Goal: Information Seeking & Learning: Learn about a topic

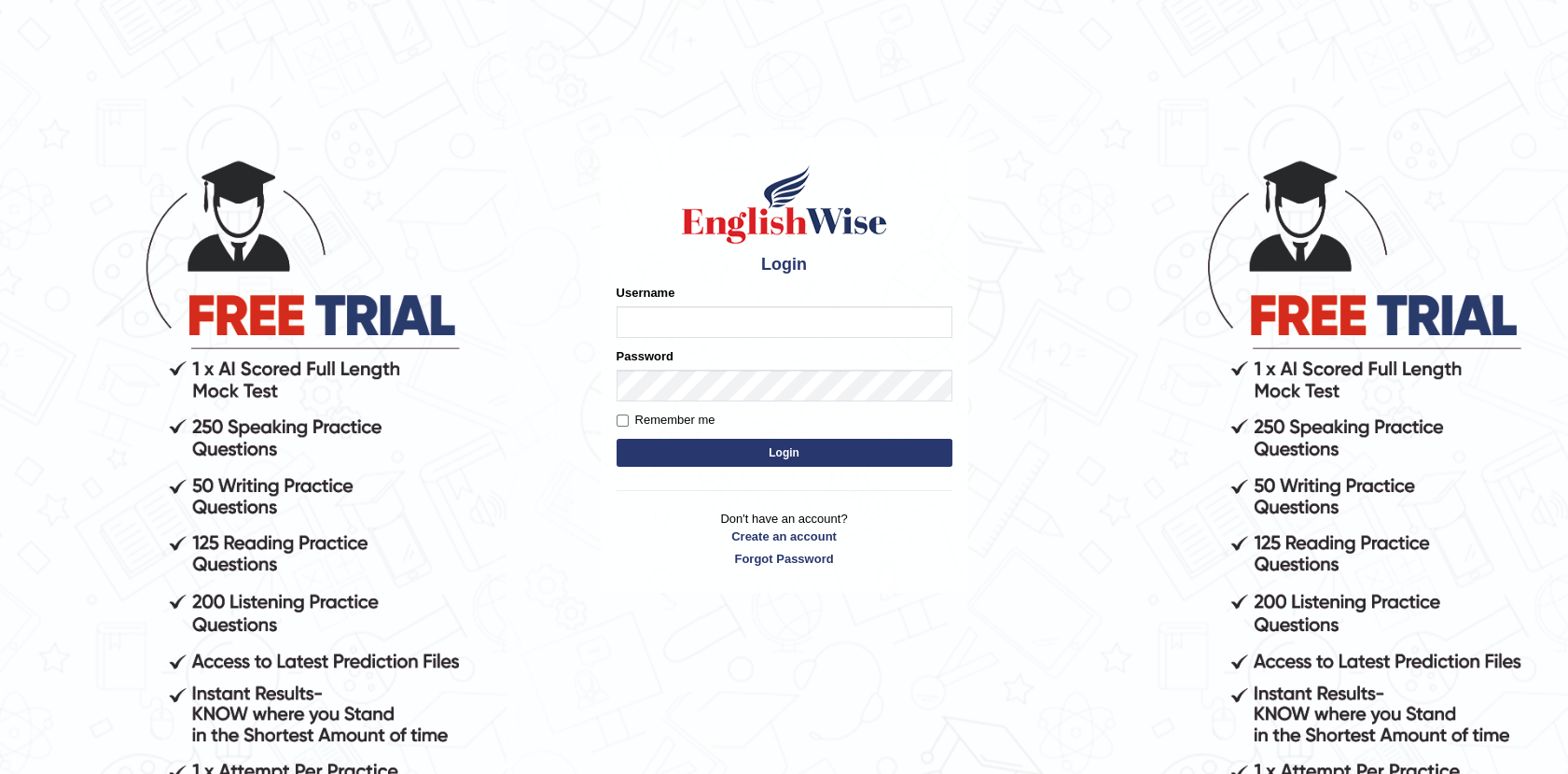
click at [715, 324] on input "Username" at bounding box center [785, 322] width 336 height 32
type input "Afreen11"
click at [780, 454] on button "Login" at bounding box center [785, 453] width 336 height 28
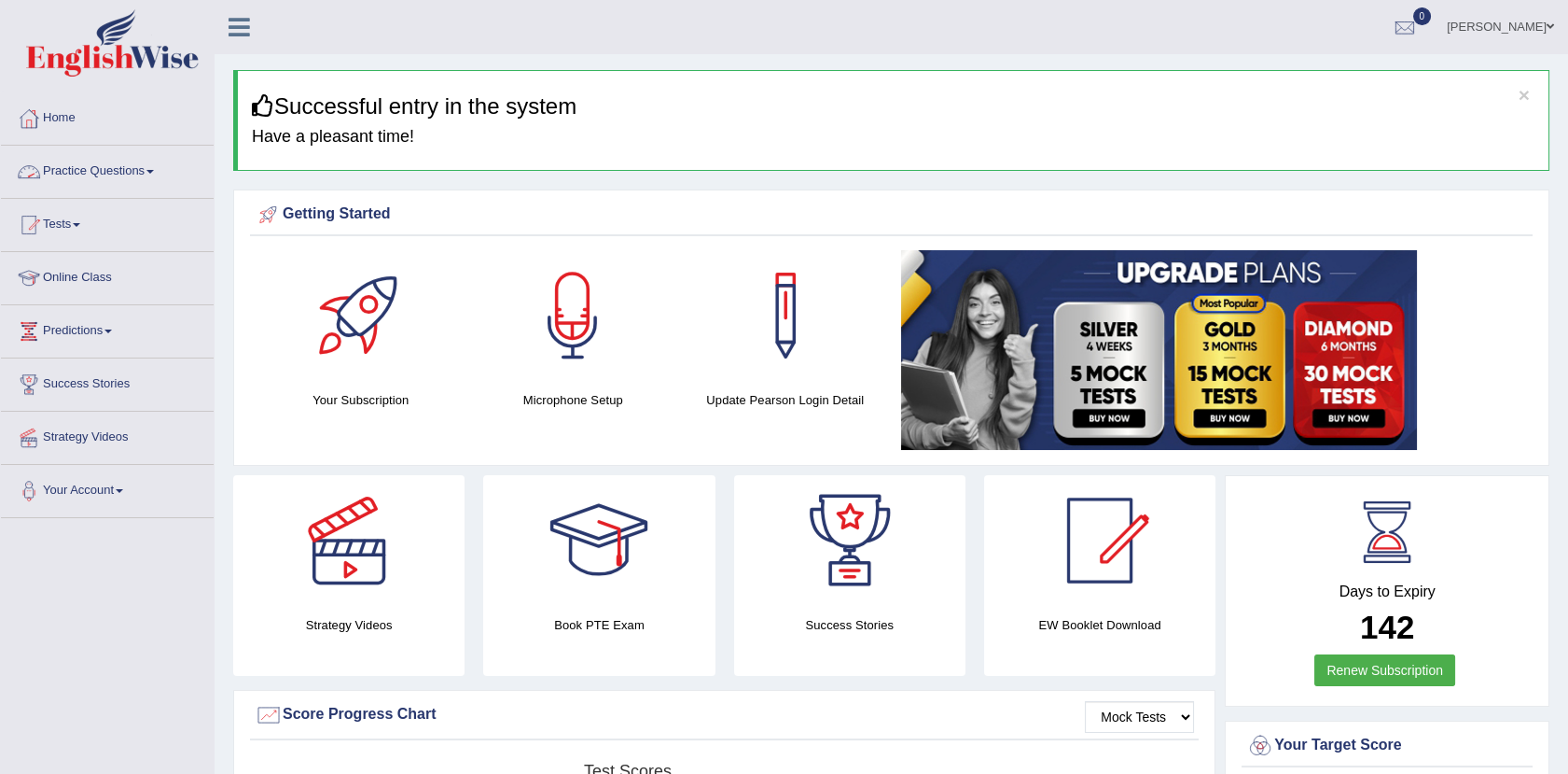
click at [115, 172] on link "Practice Questions" at bounding box center [107, 169] width 213 height 47
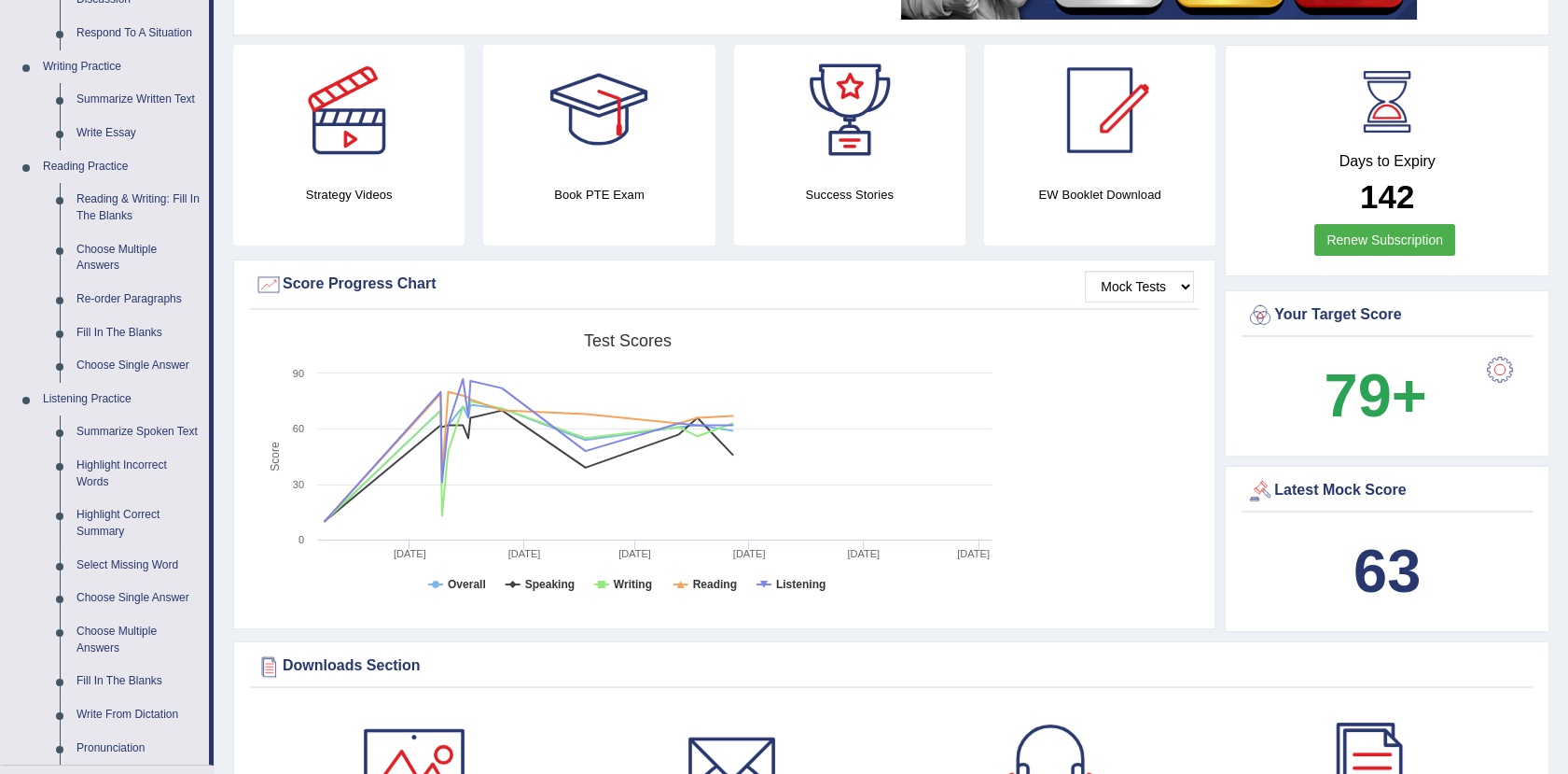
scroll to position [438, 0]
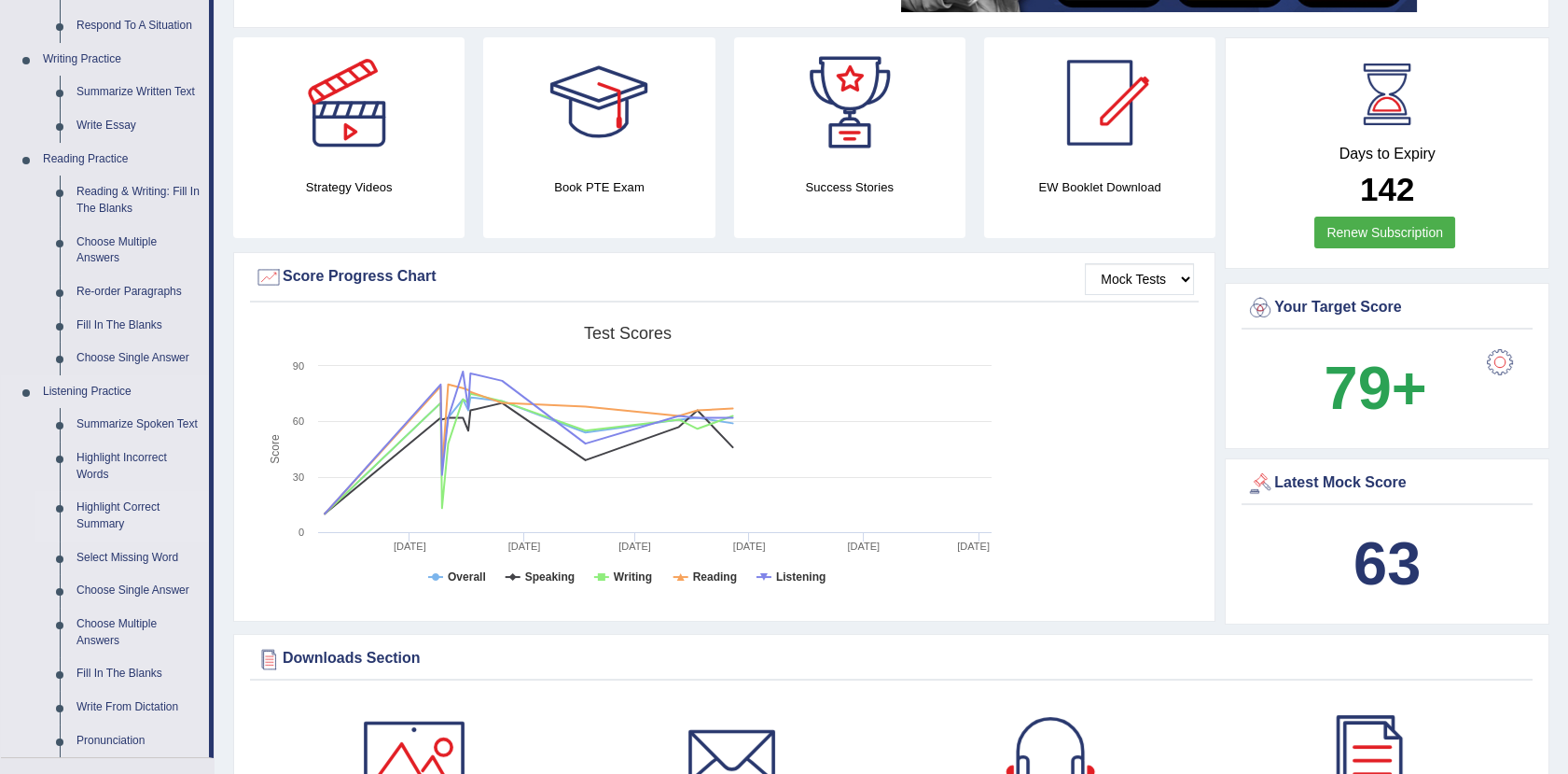
click at [88, 520] on link "Highlight Correct Summary" at bounding box center [139, 516] width 141 height 50
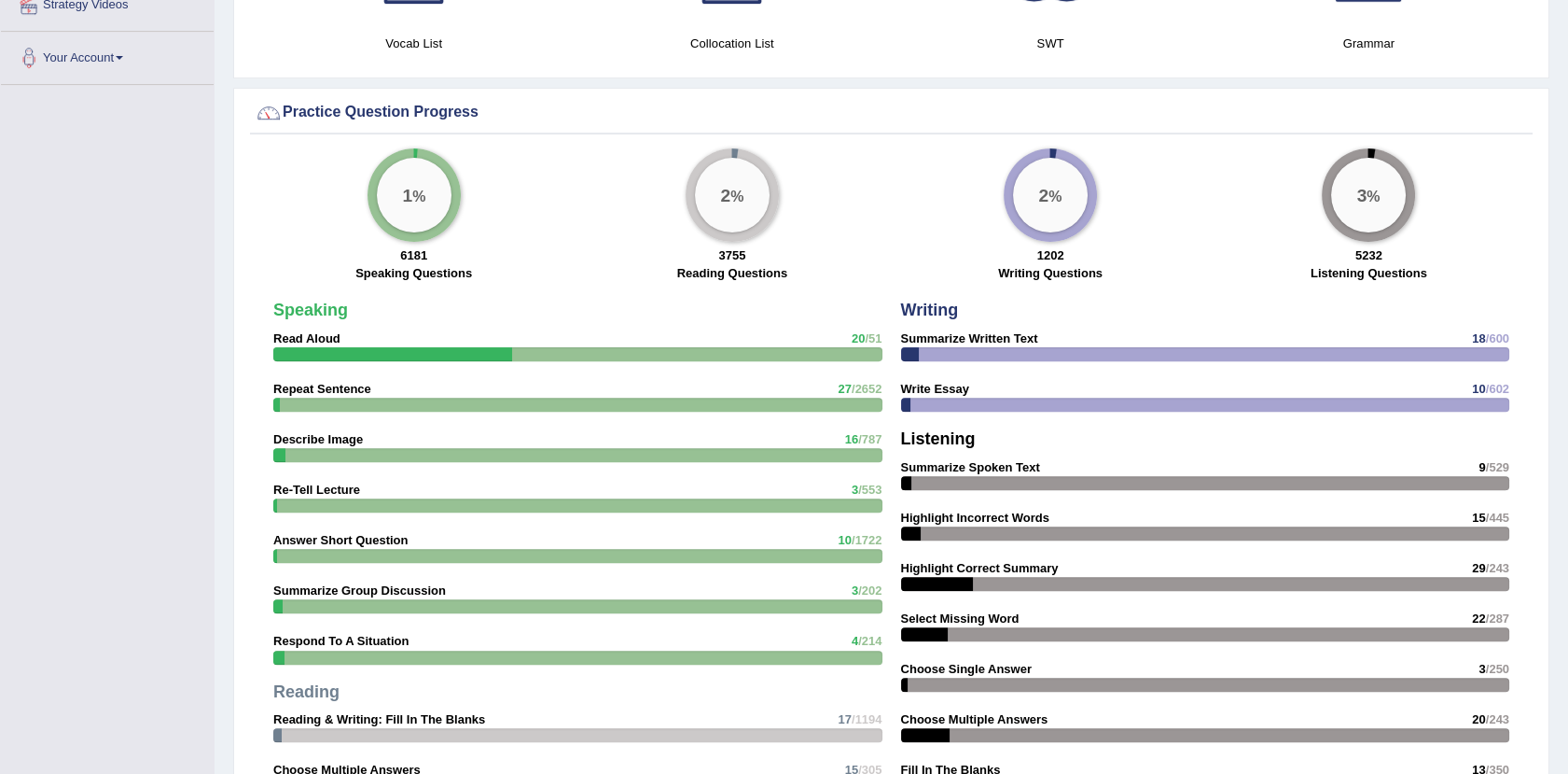
scroll to position [1135, 0]
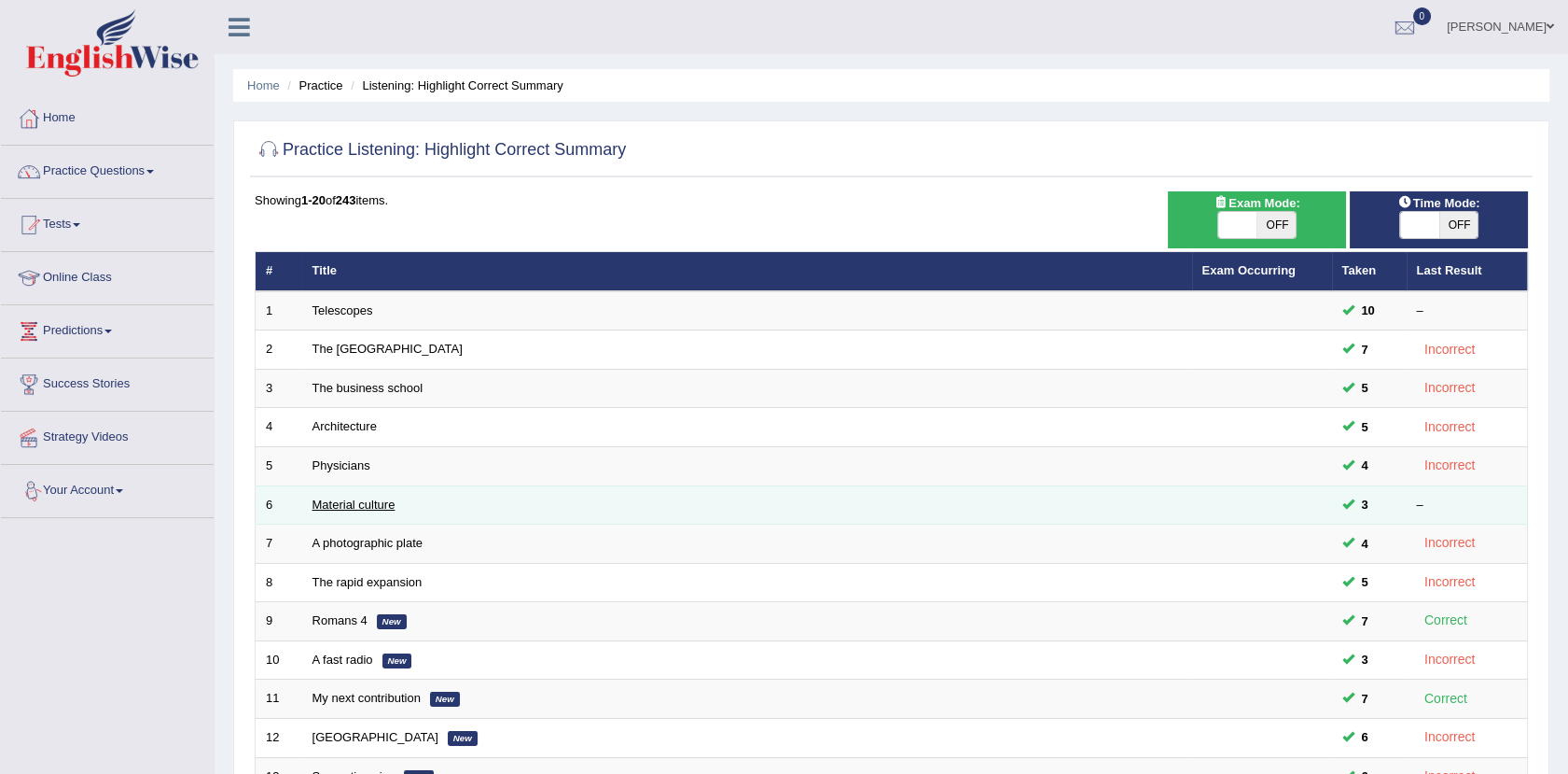
click at [337, 498] on link "Material culture" at bounding box center [354, 504] width 83 height 14
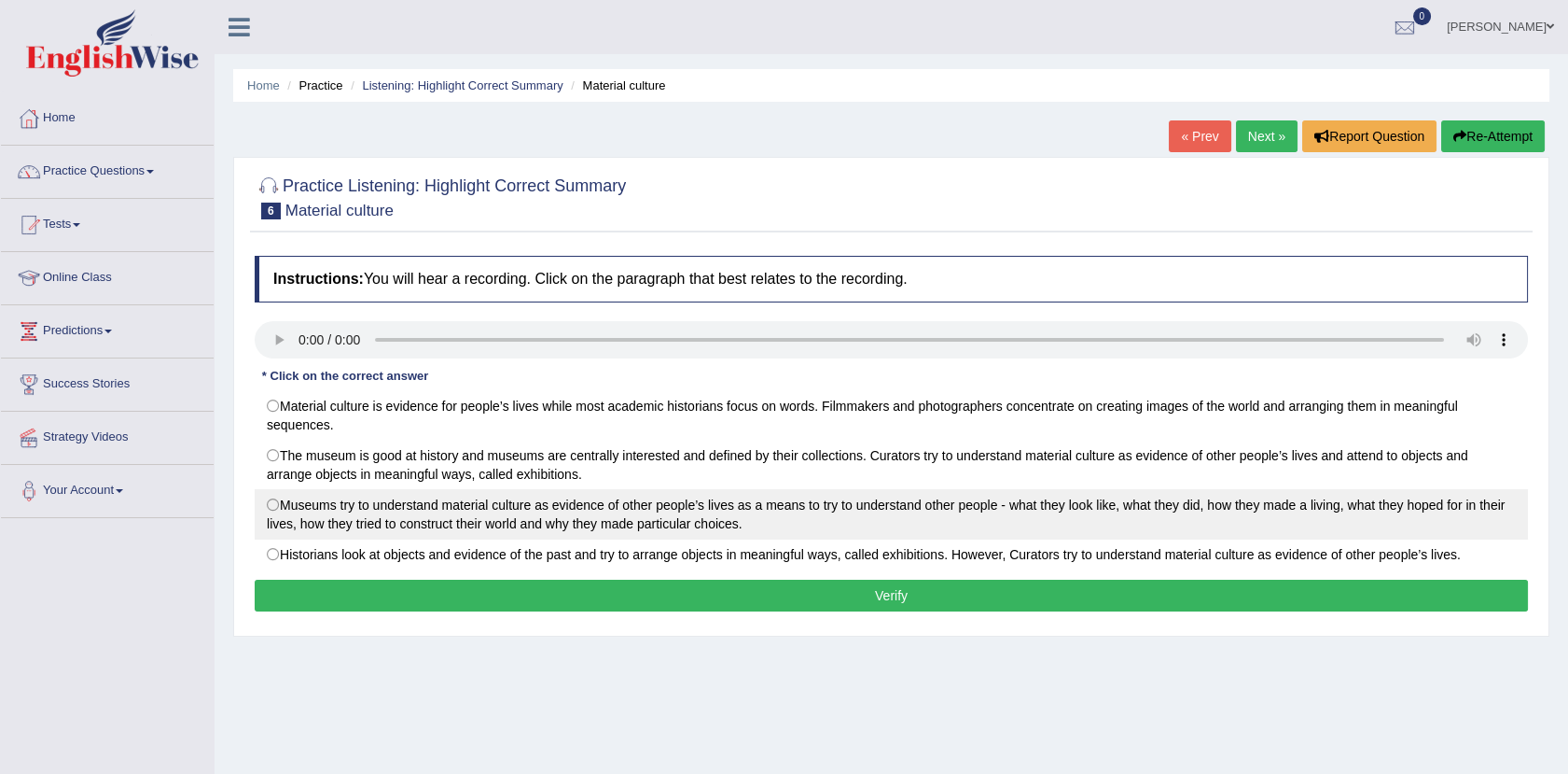
click at [276, 508] on label "Museums try to understand material culture as evidence of other people’s lives …" at bounding box center [891, 515] width 1273 height 51
radio input "true"
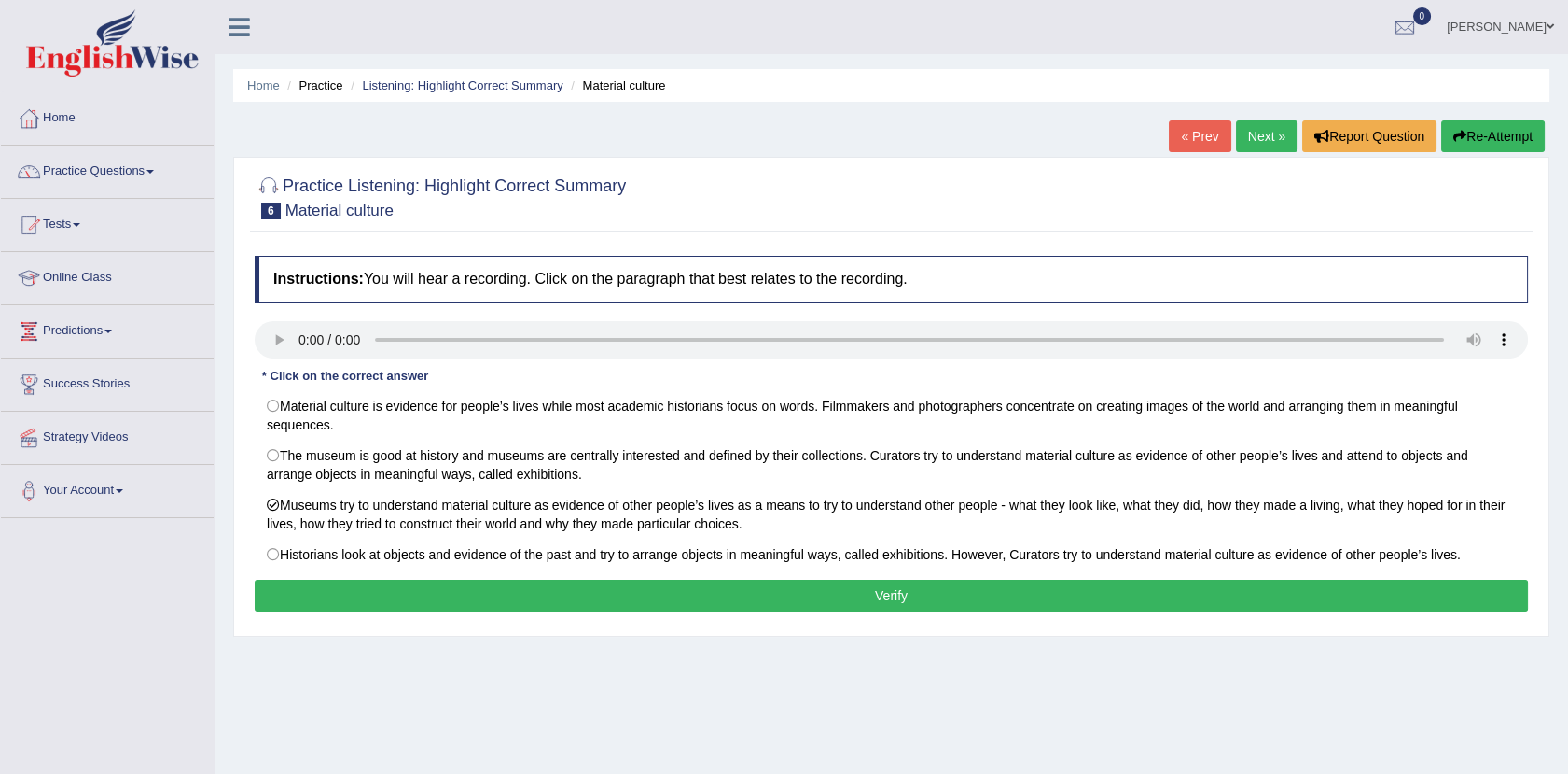
click at [872, 603] on button "Verify" at bounding box center [891, 596] width 1273 height 32
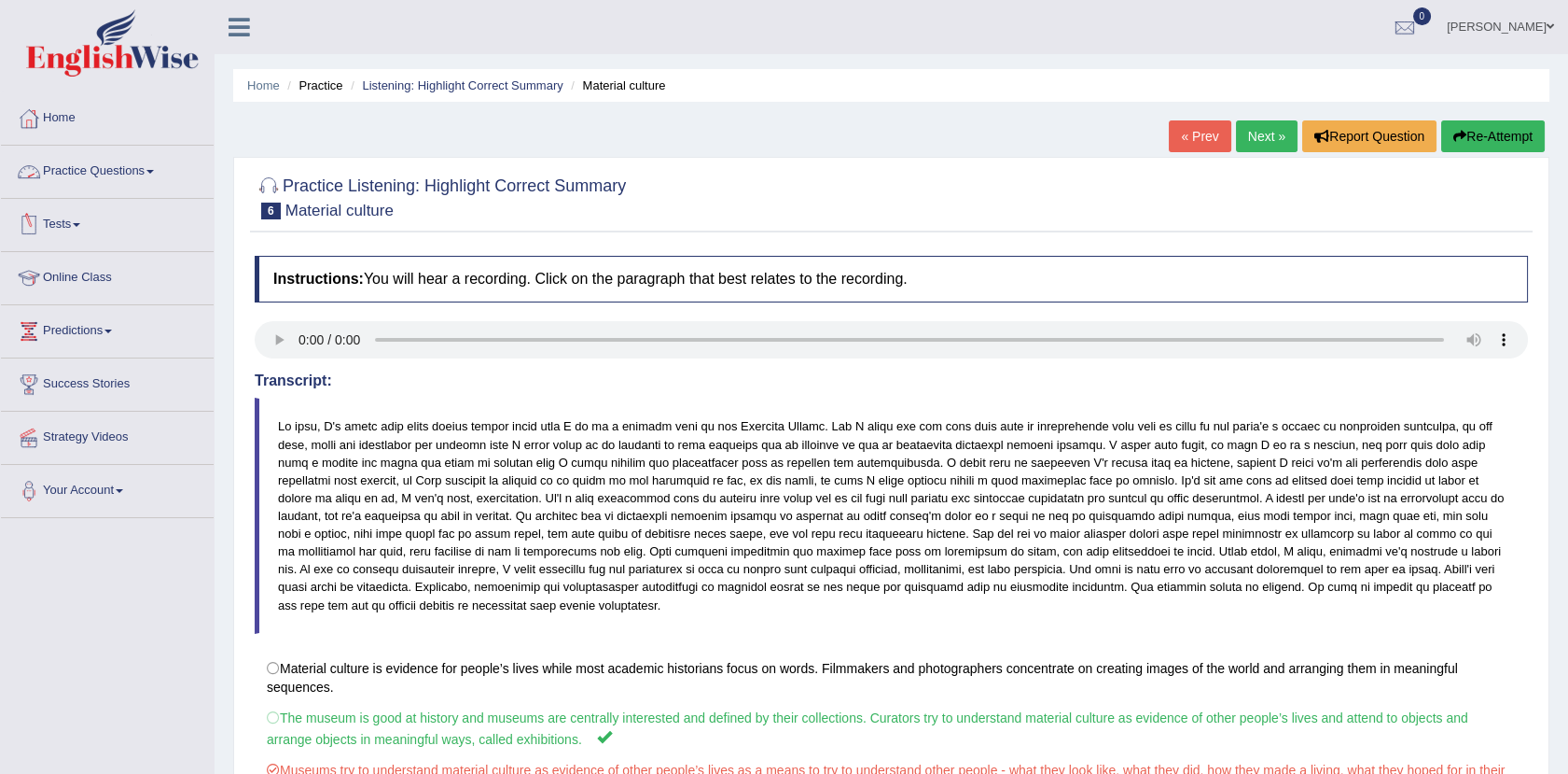
click at [131, 172] on link "Practice Questions" at bounding box center [107, 169] width 213 height 47
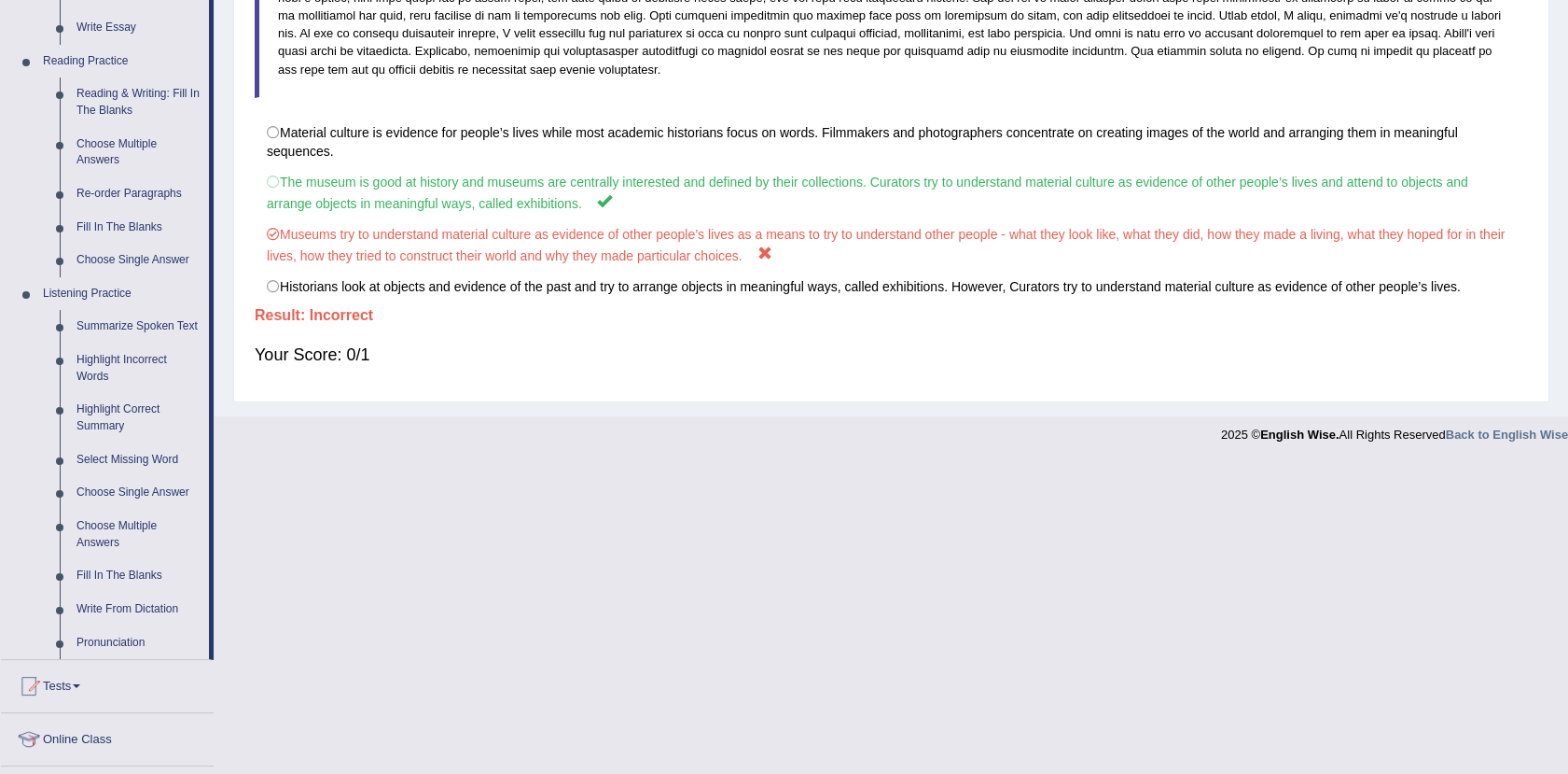
scroll to position [551, 0]
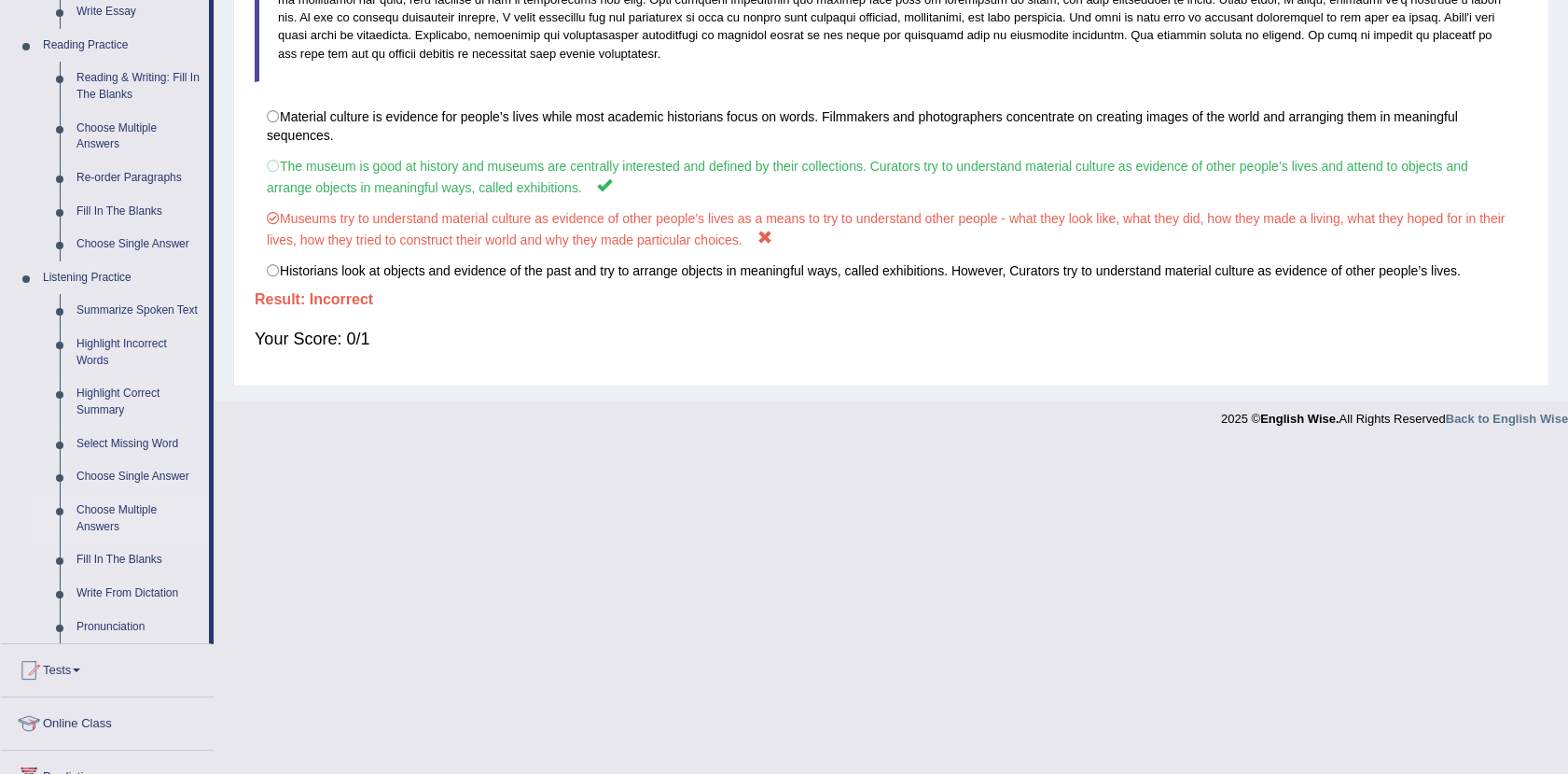
click at [90, 515] on link "Choose Multiple Answers" at bounding box center [139, 519] width 141 height 50
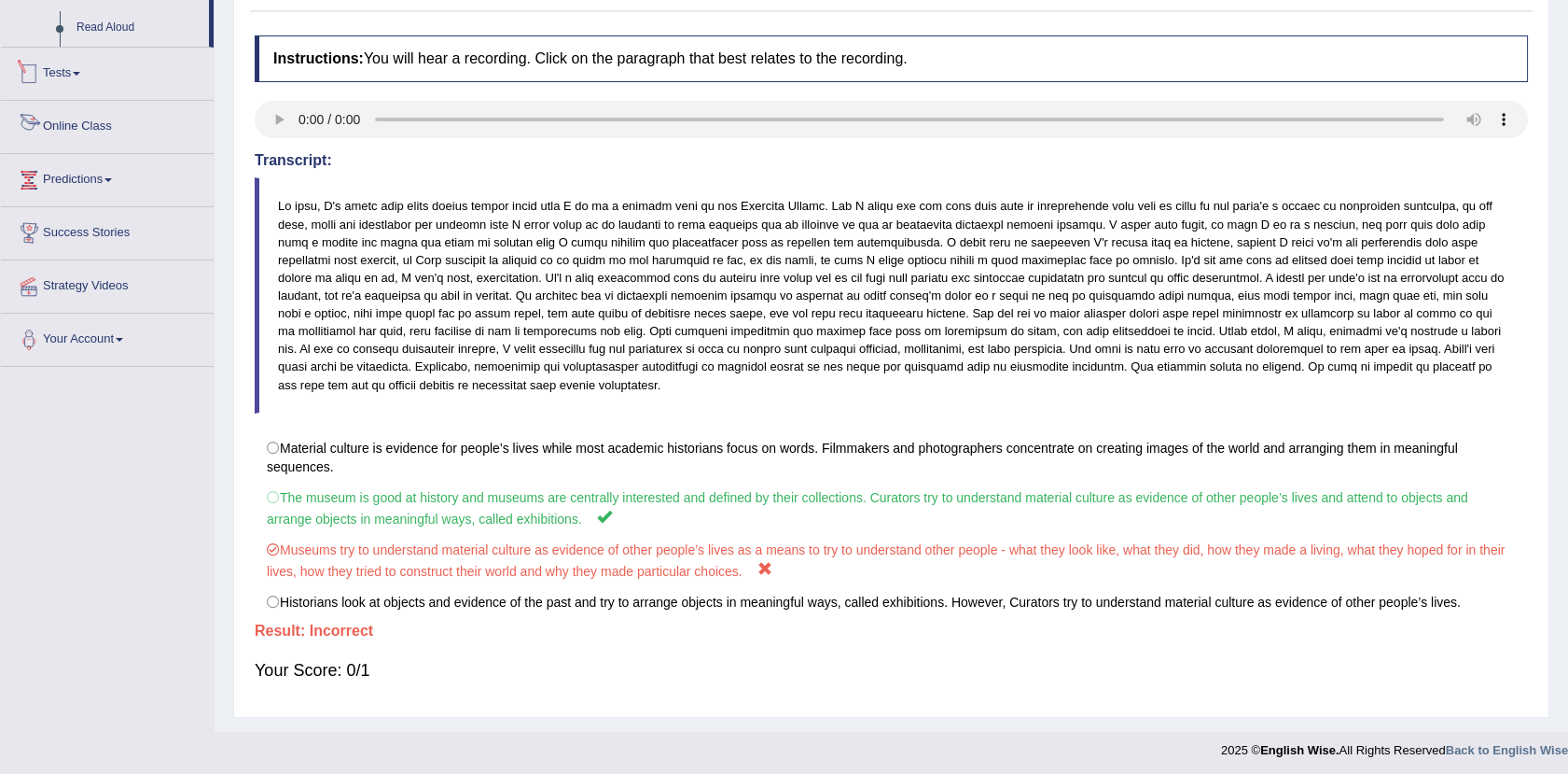
scroll to position [231, 0]
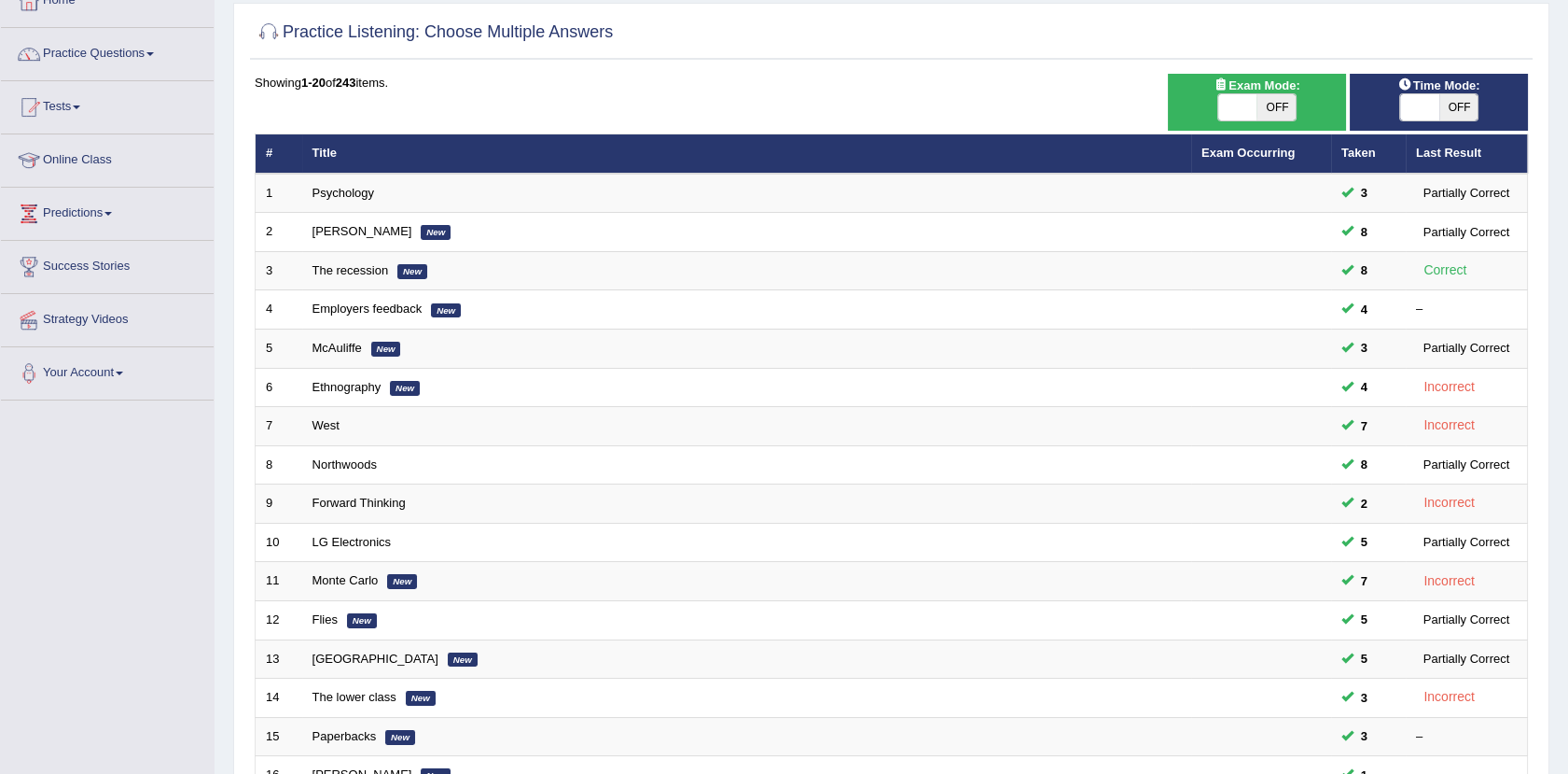
scroll to position [113, 0]
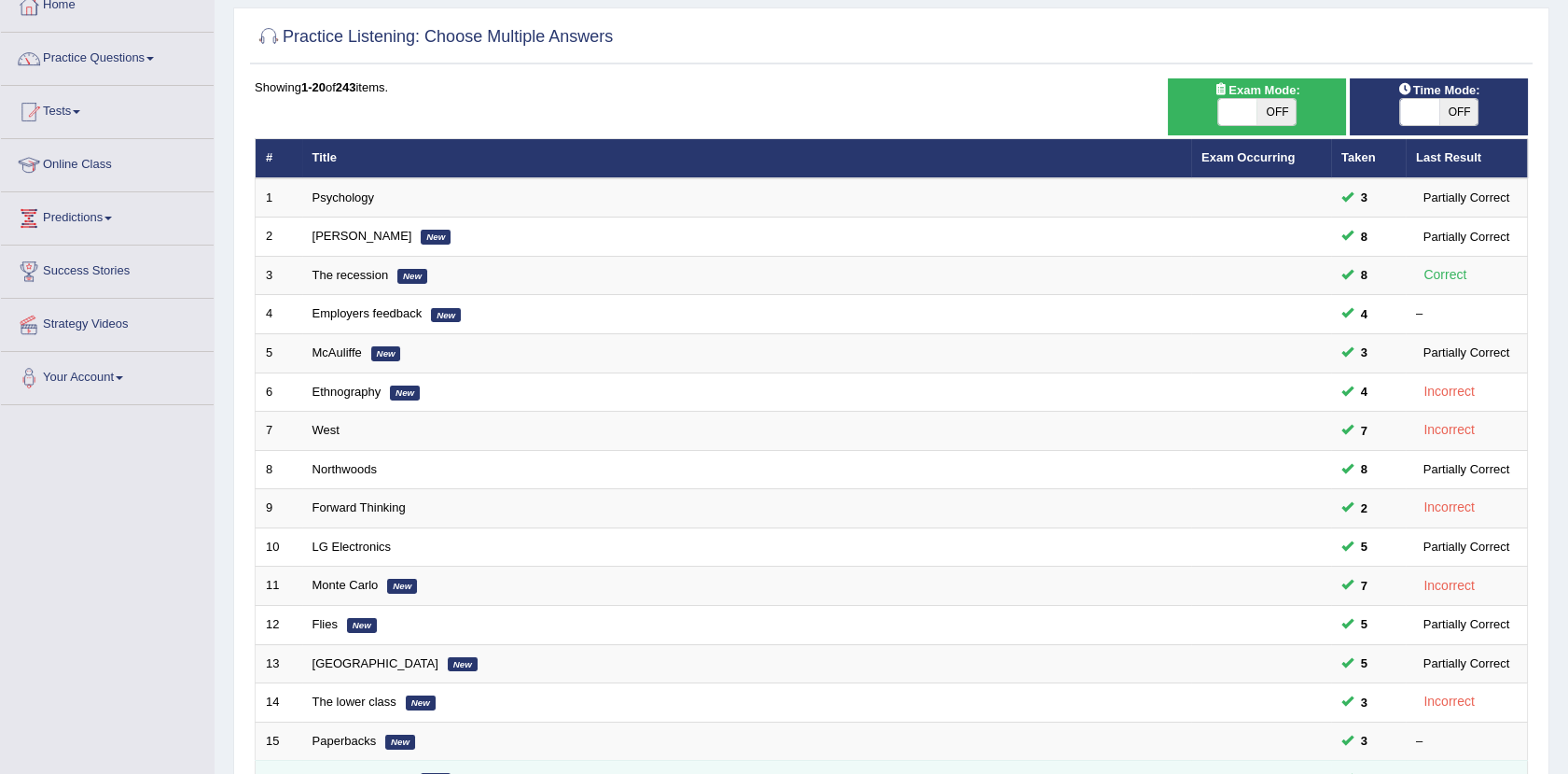
click at [438, 762] on td "[PERSON_NAME] New" at bounding box center [746, 781] width 889 height 39
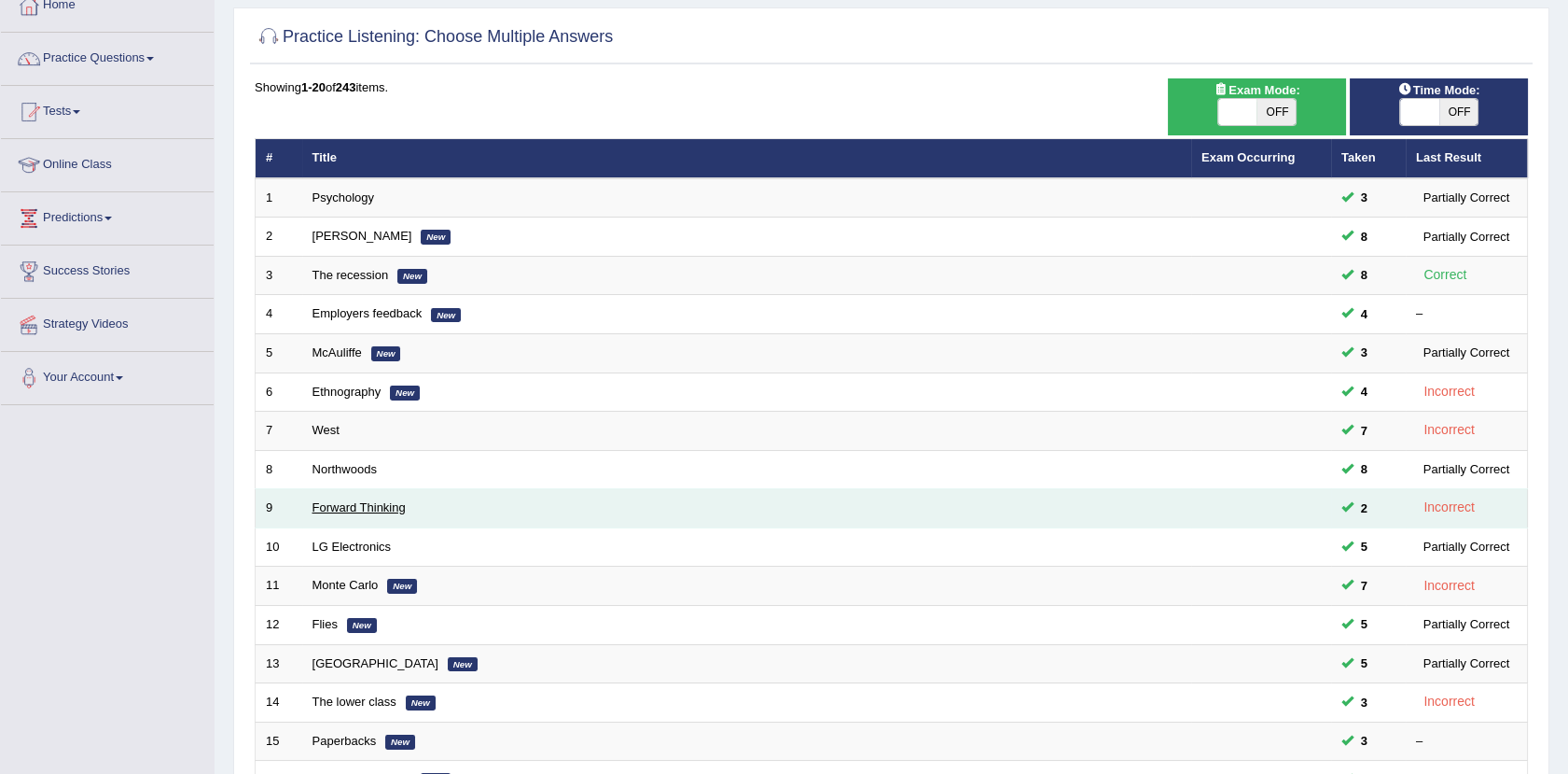
click at [331, 507] on link "Forward Thinking" at bounding box center [359, 507] width 93 height 14
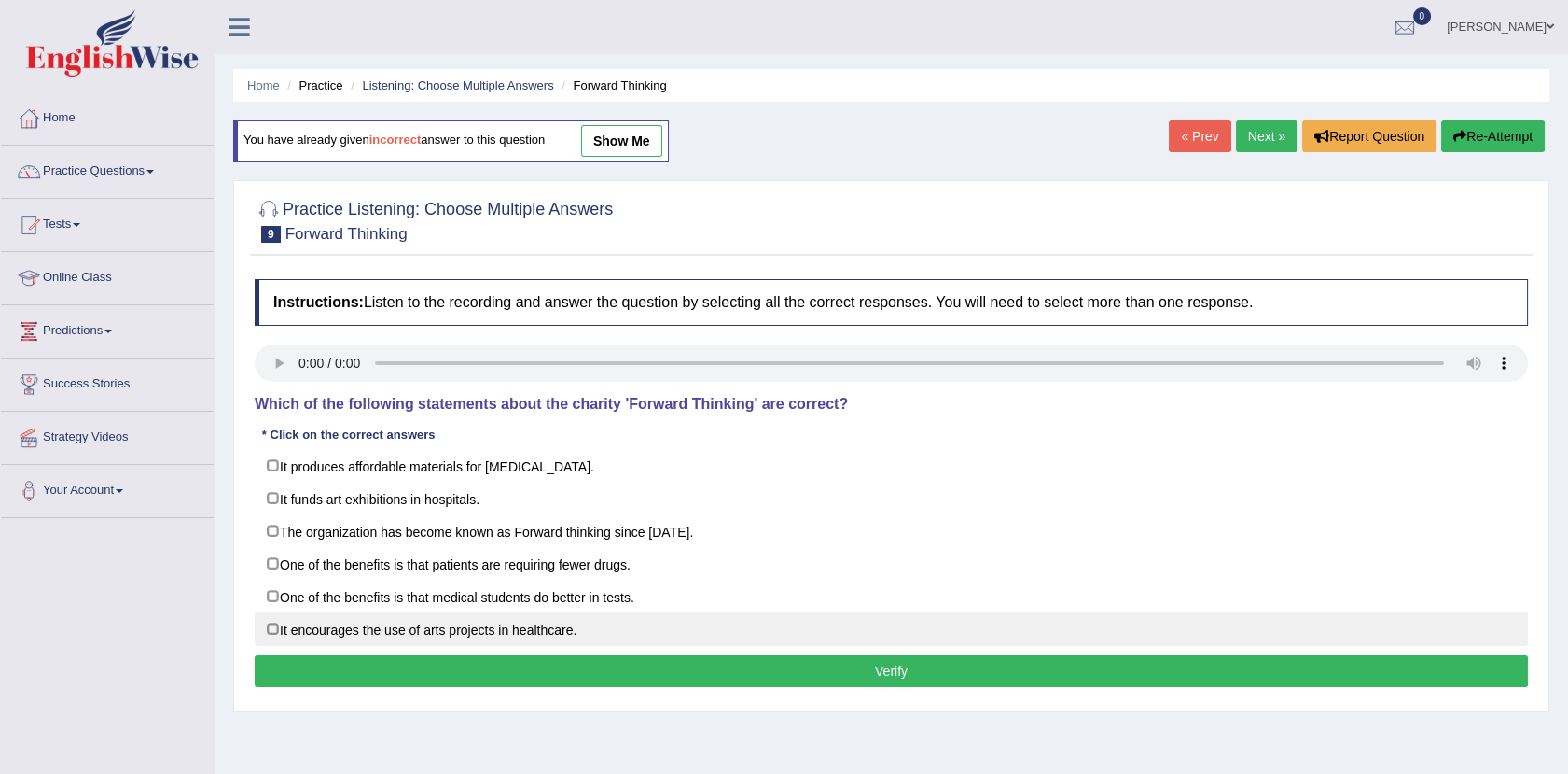
click at [659, 629] on label "It encourages the use of arts projects in healthcare." at bounding box center [891, 629] width 1273 height 34
click at [316, 621] on label "It encourages the use of arts projects in healthcare." at bounding box center [891, 629] width 1273 height 34
click at [271, 631] on label "It encourages the use of arts projects in healthcare." at bounding box center [891, 629] width 1273 height 34
checkbox input "true"
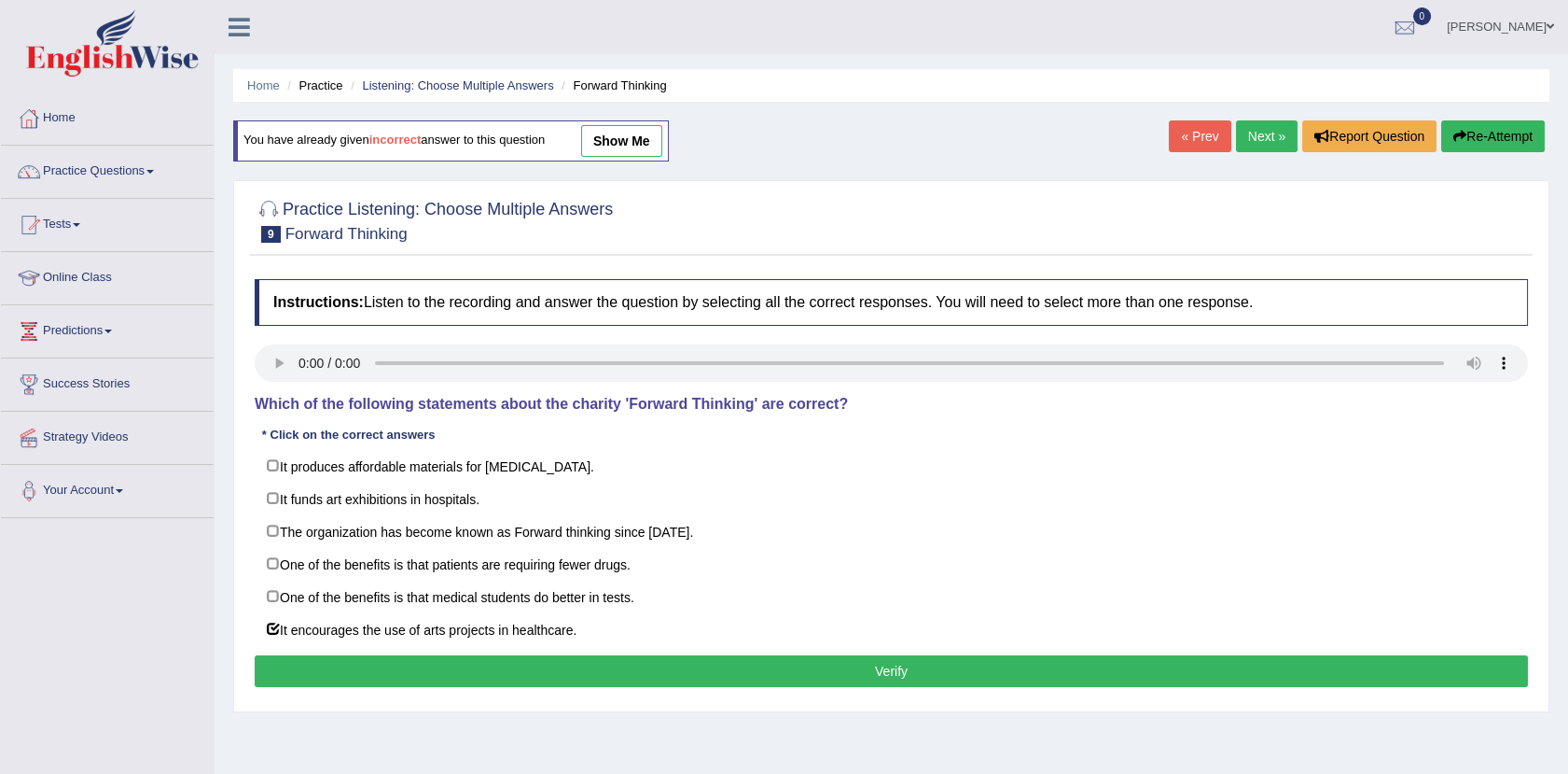
click at [791, 660] on button "Verify" at bounding box center [891, 671] width 1273 height 32
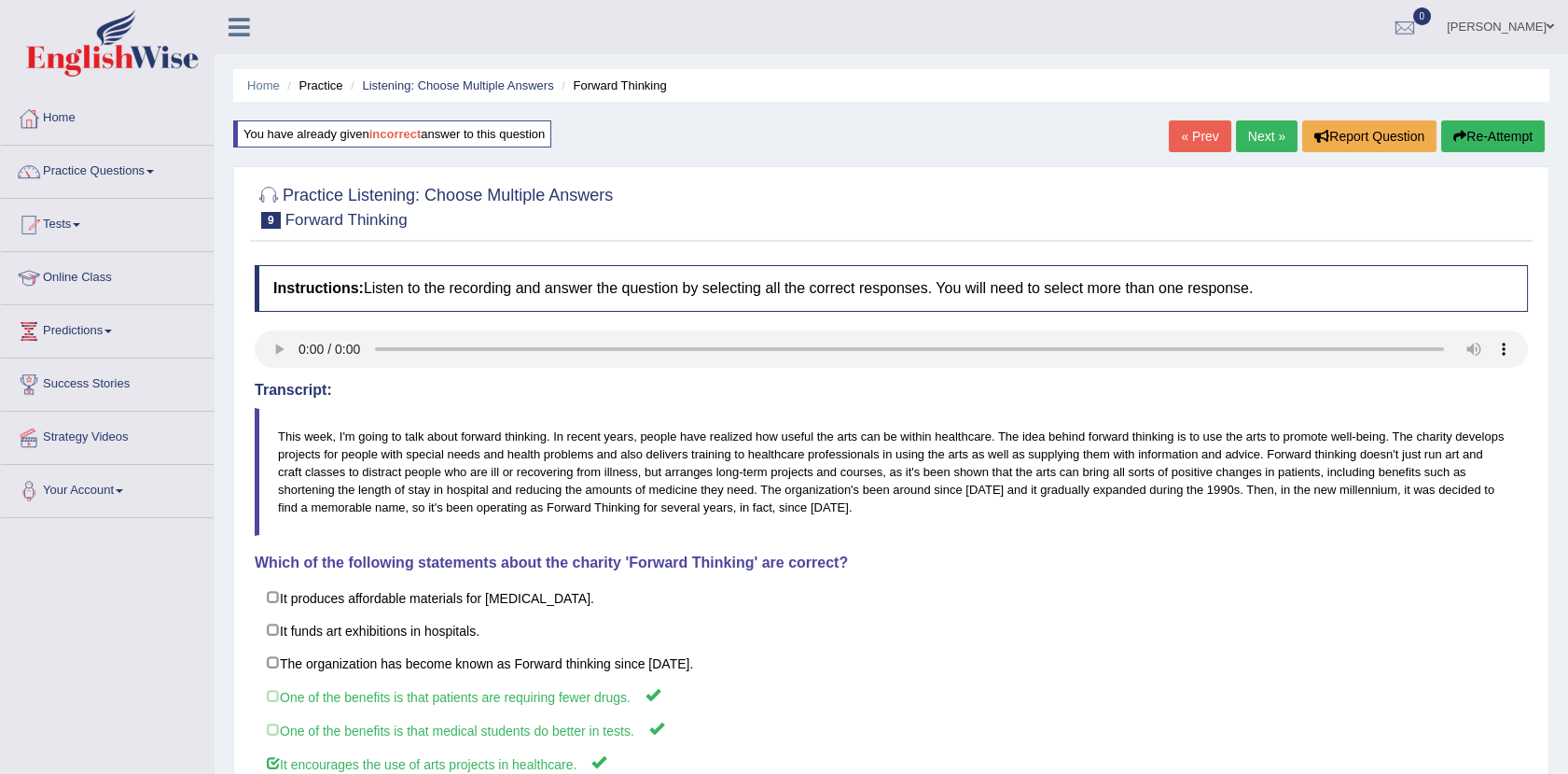
click at [1268, 146] on link "Next »" at bounding box center [1267, 136] width 62 height 32
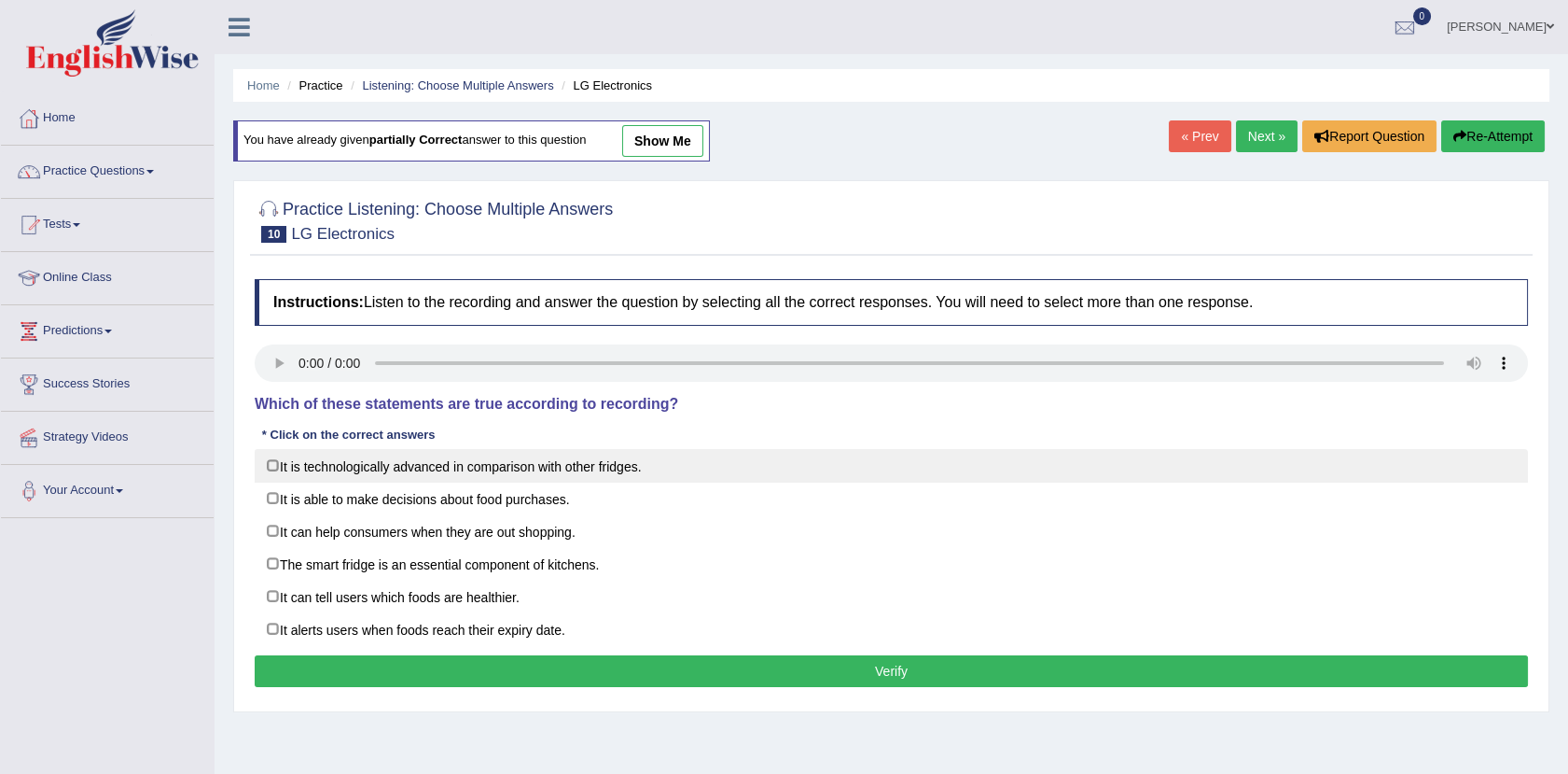
click at [309, 471] on label "It is technologically advanced in comparison with other fridges." at bounding box center [891, 466] width 1273 height 34
checkbox input "true"
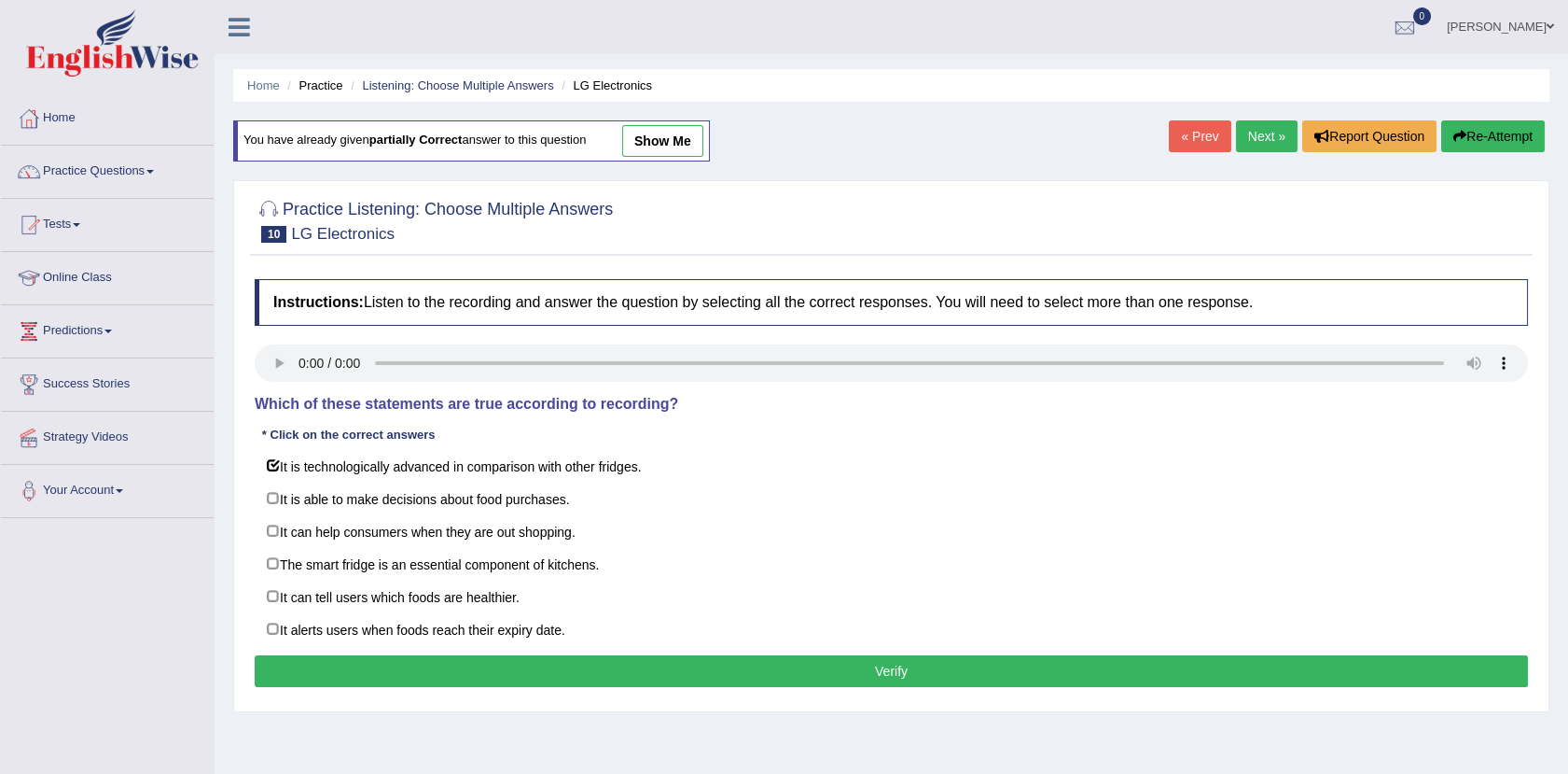
click at [851, 669] on button "Verify" at bounding box center [891, 671] width 1273 height 32
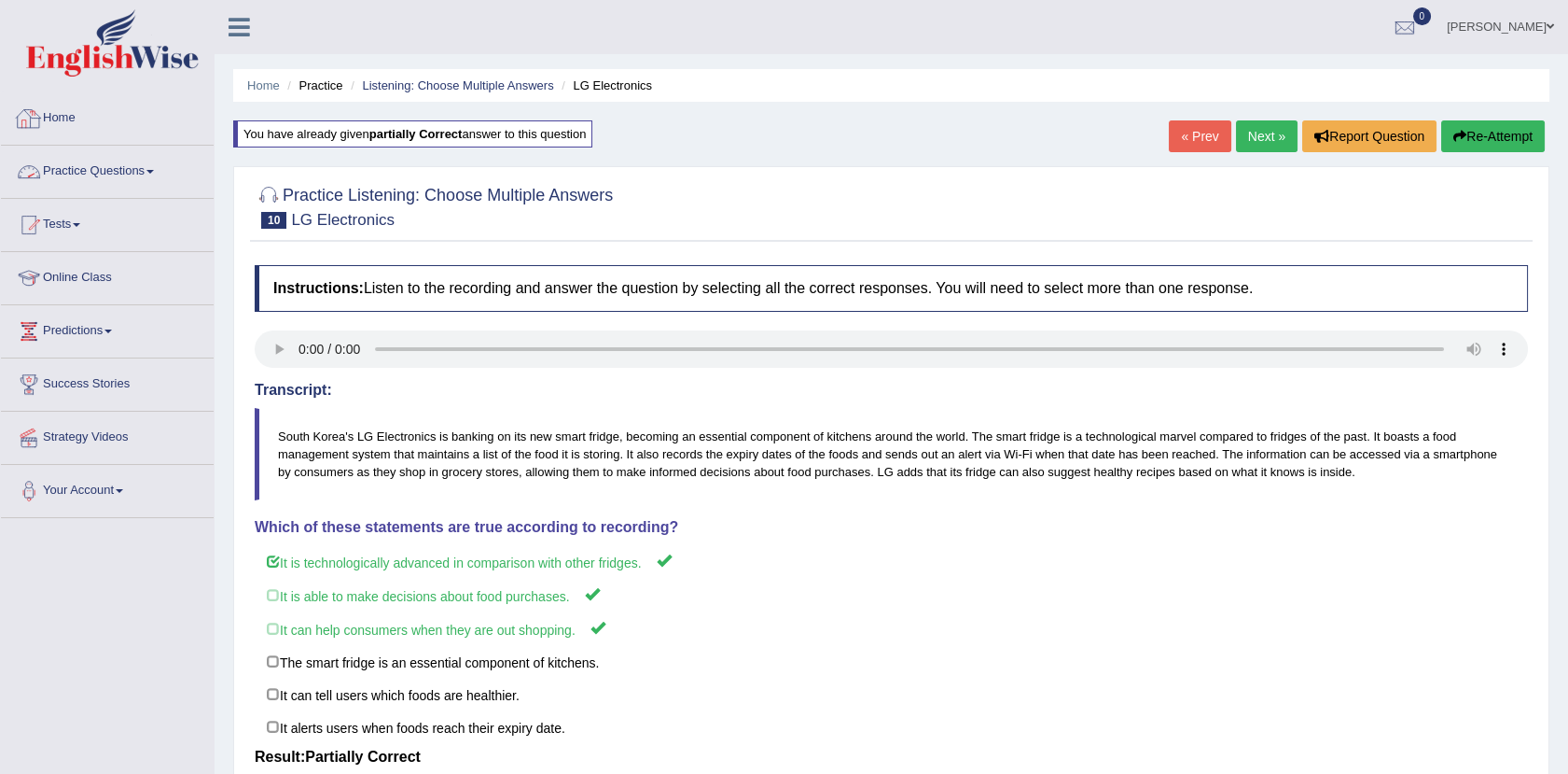
click at [61, 112] on link "Home" at bounding box center [107, 116] width 213 height 47
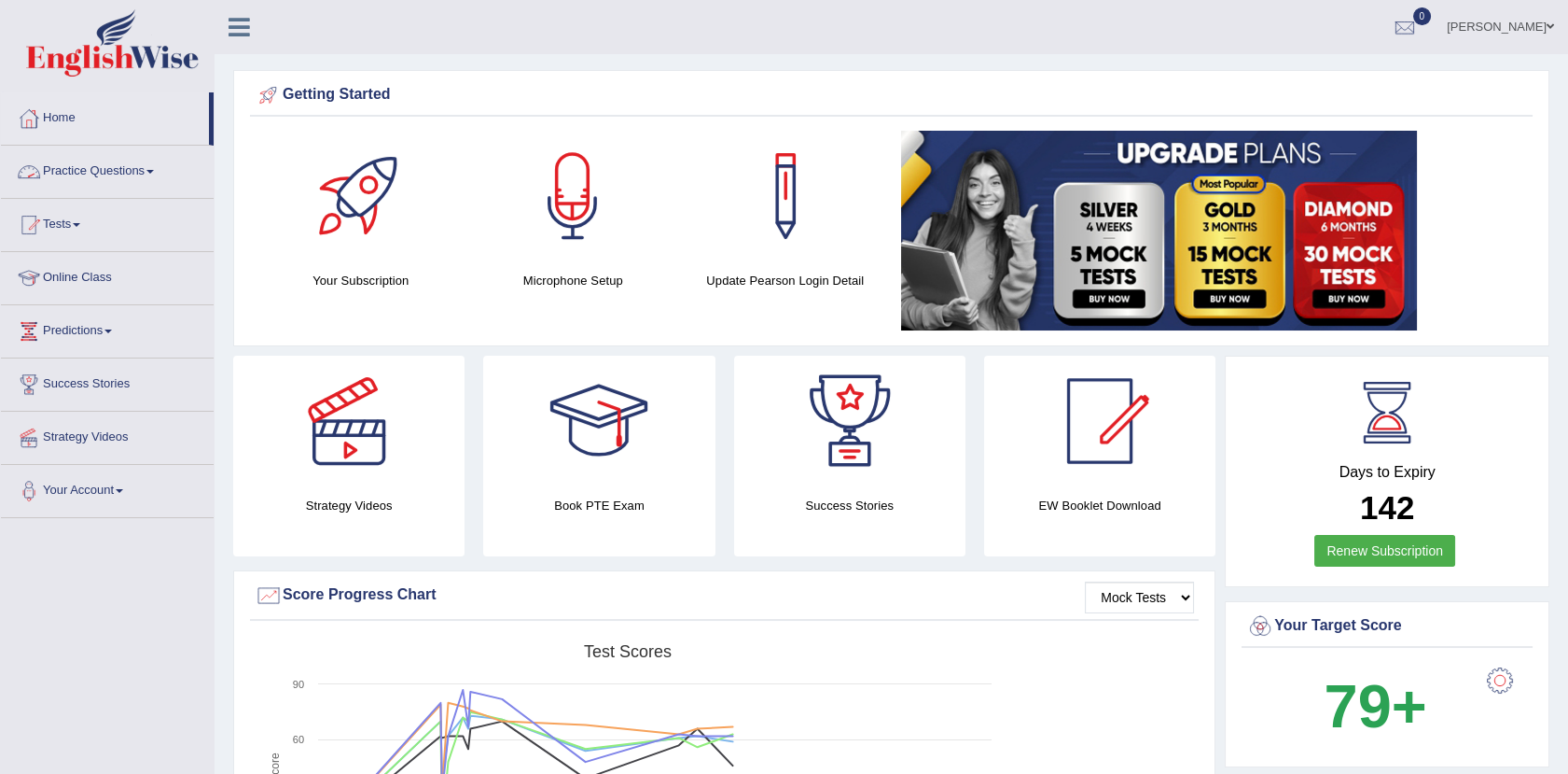
click at [147, 168] on link "Practice Questions" at bounding box center [107, 169] width 213 height 47
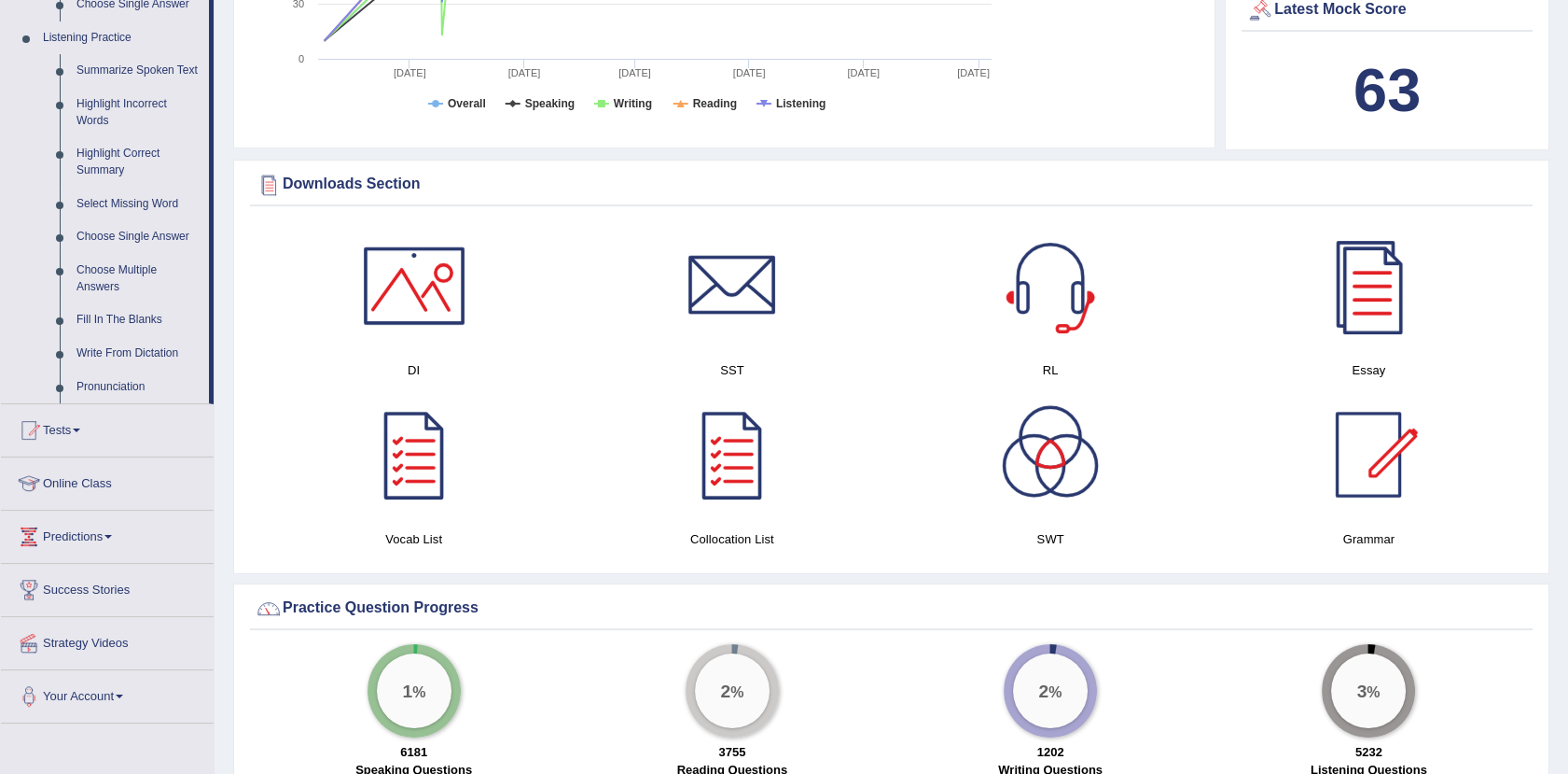
scroll to position [753, 0]
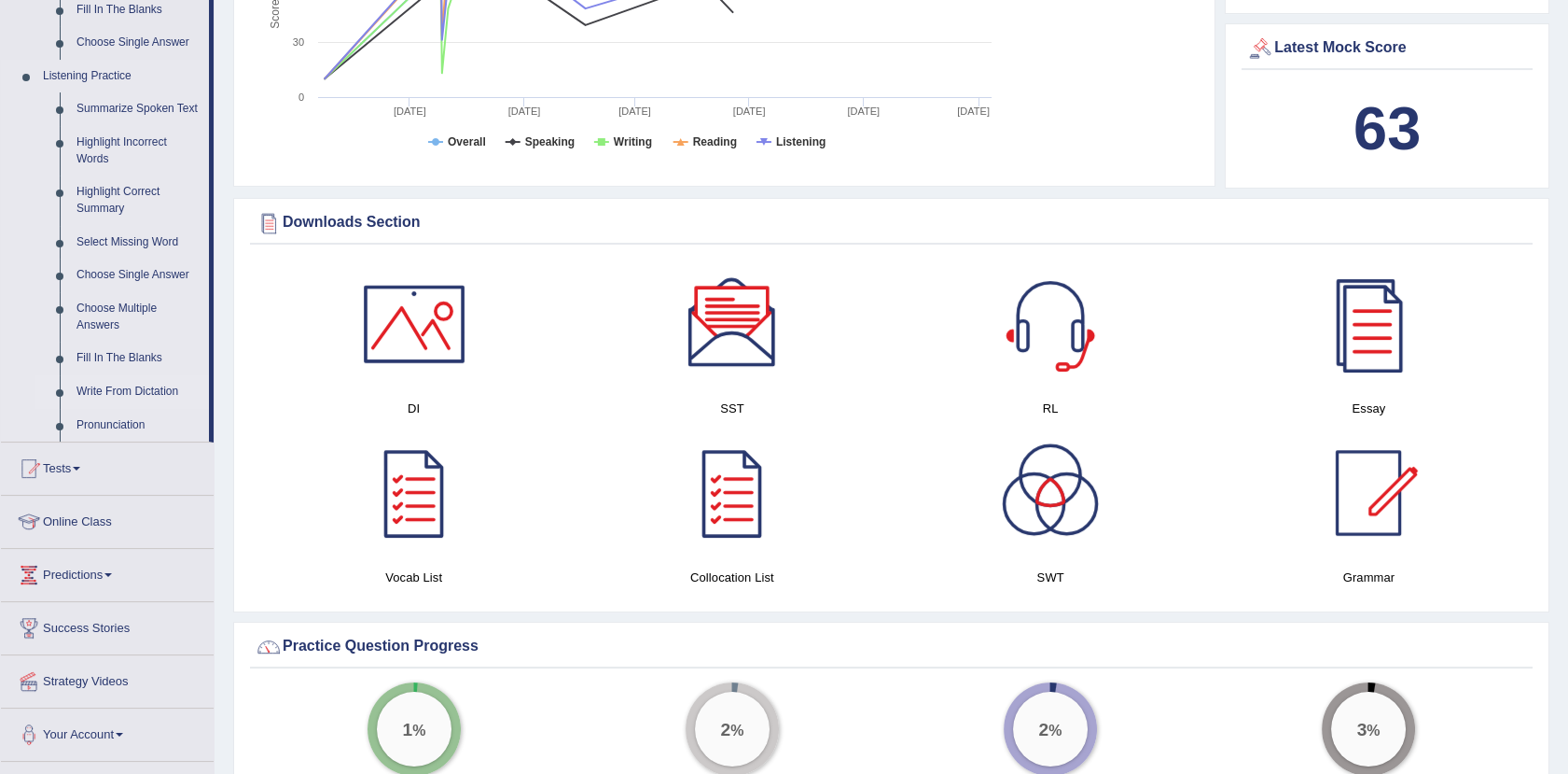
click at [136, 385] on link "Write From Dictation" at bounding box center [139, 392] width 141 height 34
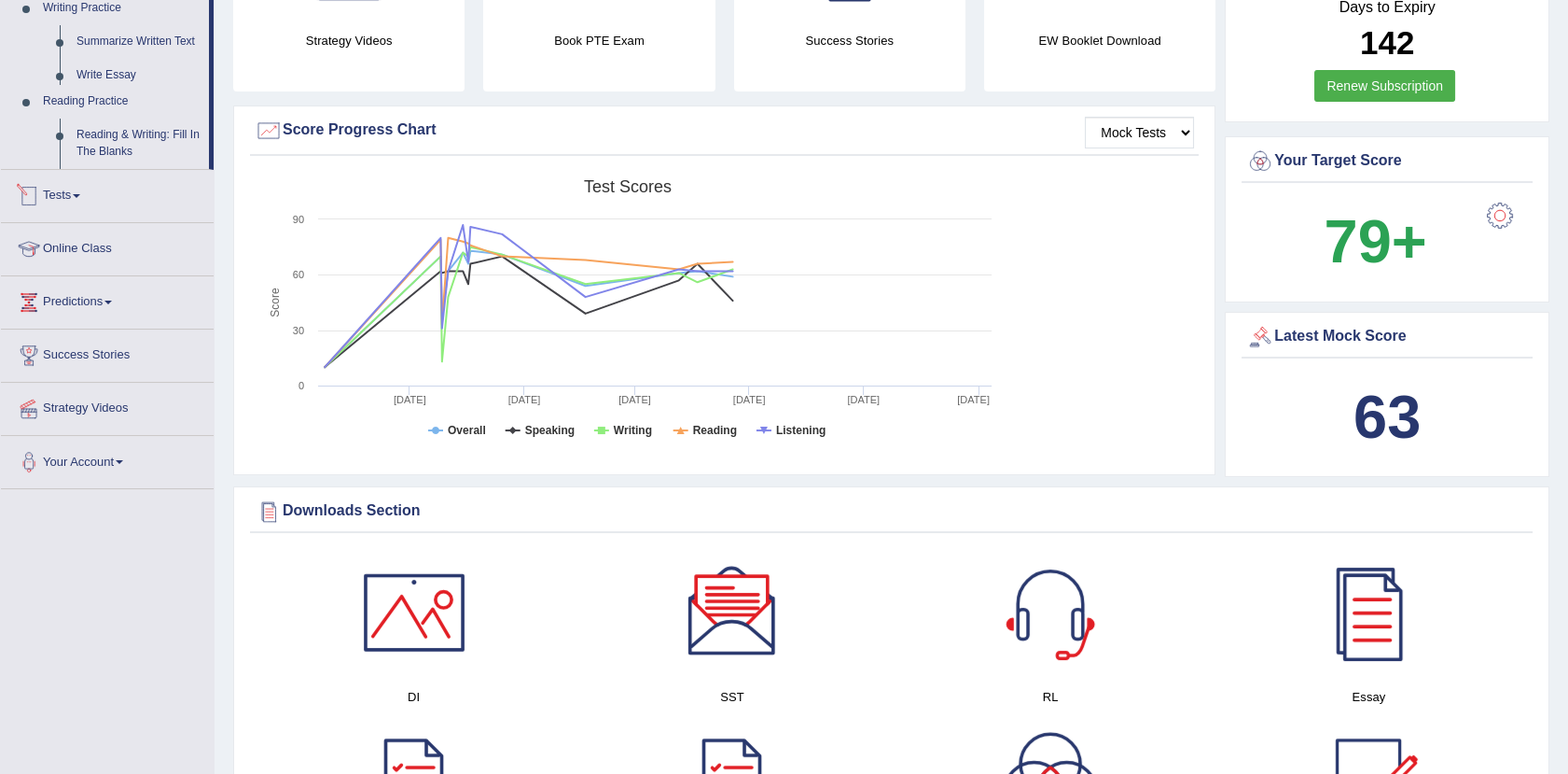
scroll to position [717, 0]
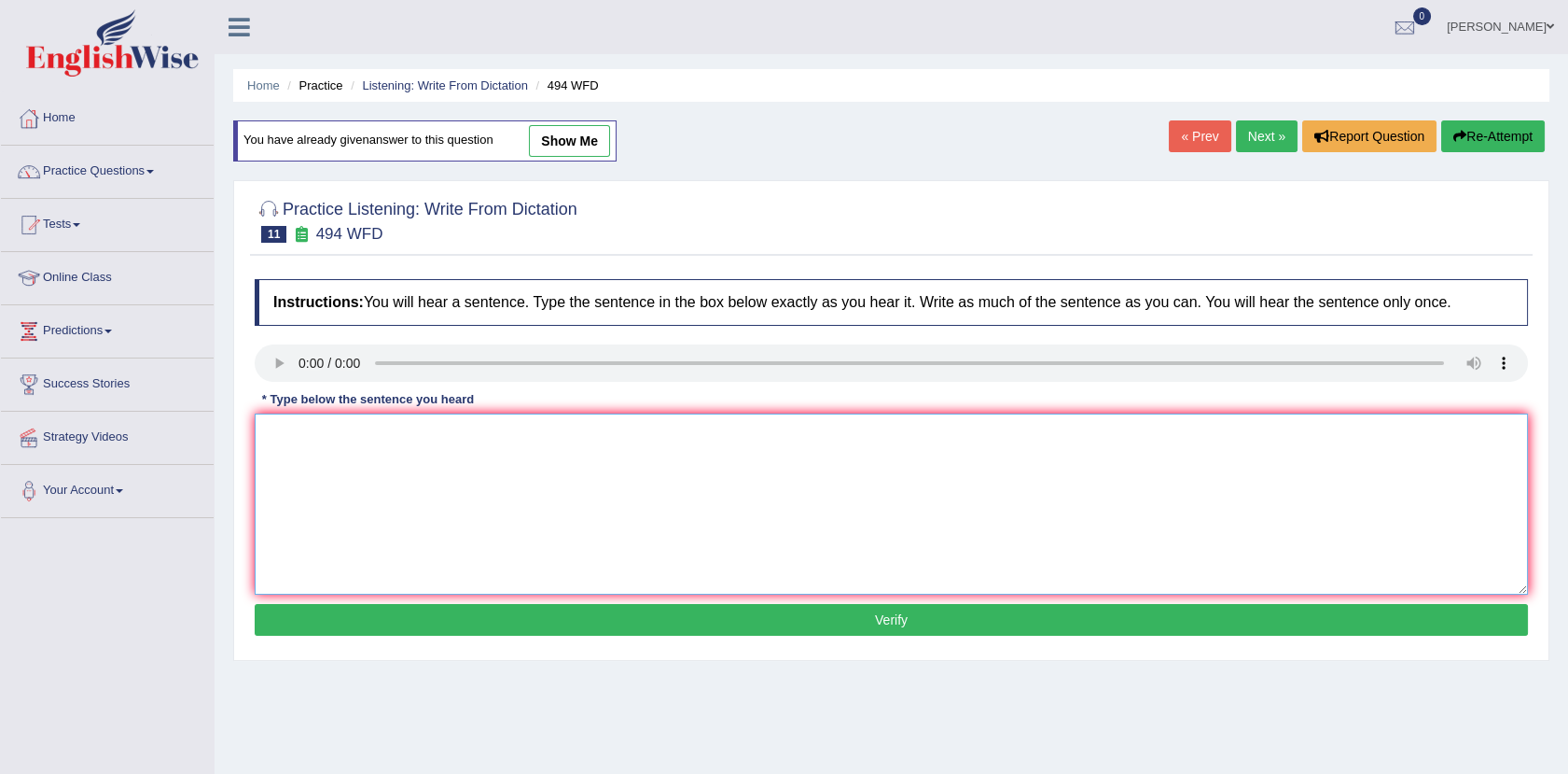
click at [277, 439] on textarea at bounding box center [891, 503] width 1273 height 181
drag, startPoint x: 329, startPoint y: 438, endPoint x: 244, endPoint y: 435, distance: 85.1
click at [244, 435] on div "Practice Listening: Write From Dictation 11 494 WFD Instructions: You will hear…" at bounding box center [891, 421] width 1316 height 481
click at [328, 463] on textarea "The vocabluary is a peculiar thing in the called as jargon." at bounding box center [891, 503] width 1273 height 181
click at [330, 463] on textarea "The vocabluary is a peculiar thing in the called as jargon." at bounding box center [891, 503] width 1273 height 181
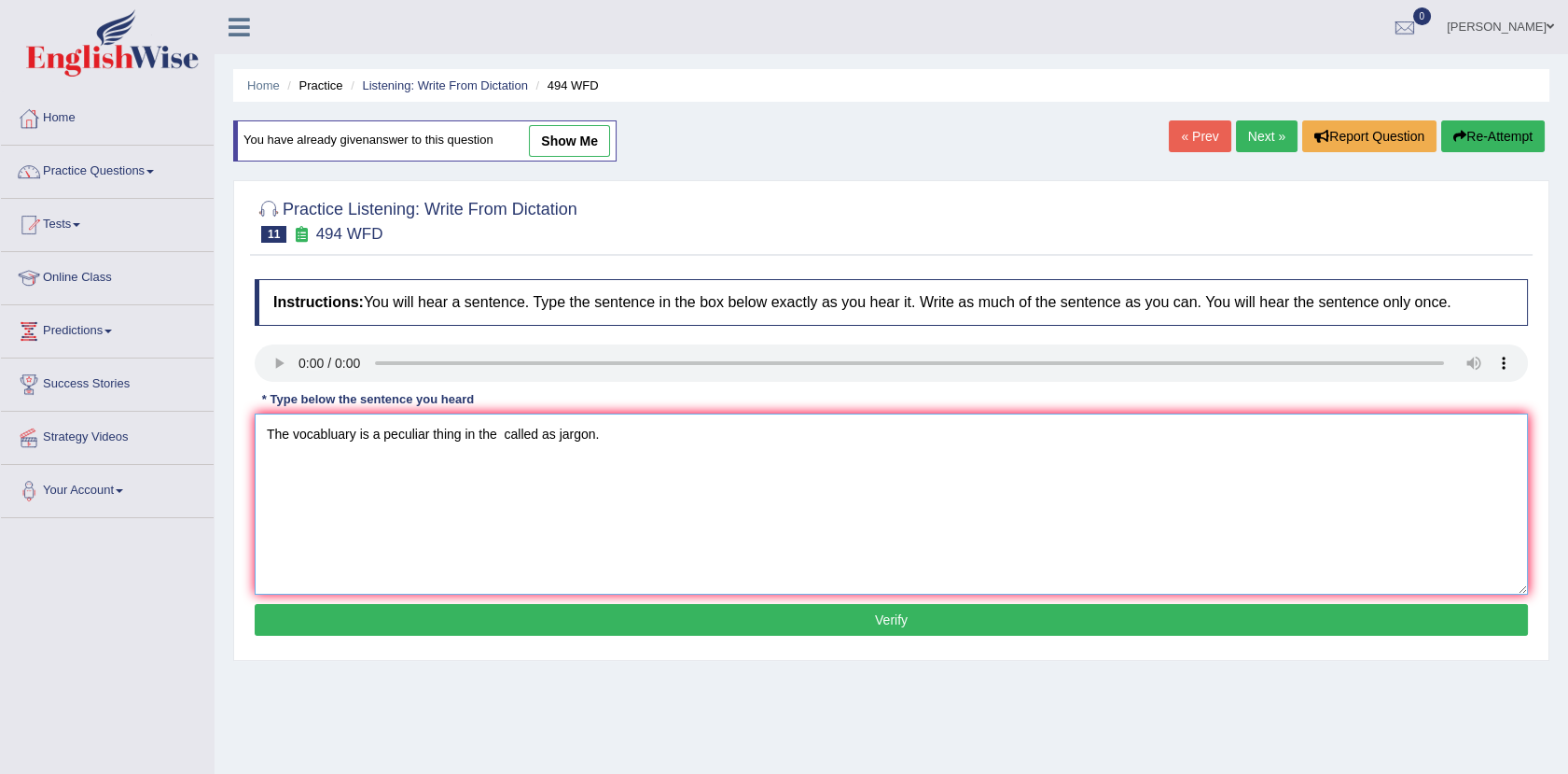
click at [357, 465] on textarea "The vocabluary is a peculiar thing in the called as jargon." at bounding box center [891, 503] width 1273 height 181
click at [509, 463] on textarea "The vocabulary is a peculiar thing in the called as jargon." at bounding box center [891, 503] width 1273 height 181
type textarea "The vocabulary is a peculiar thing in the called as jargon."
click at [871, 620] on button "Verify" at bounding box center [891, 620] width 1273 height 32
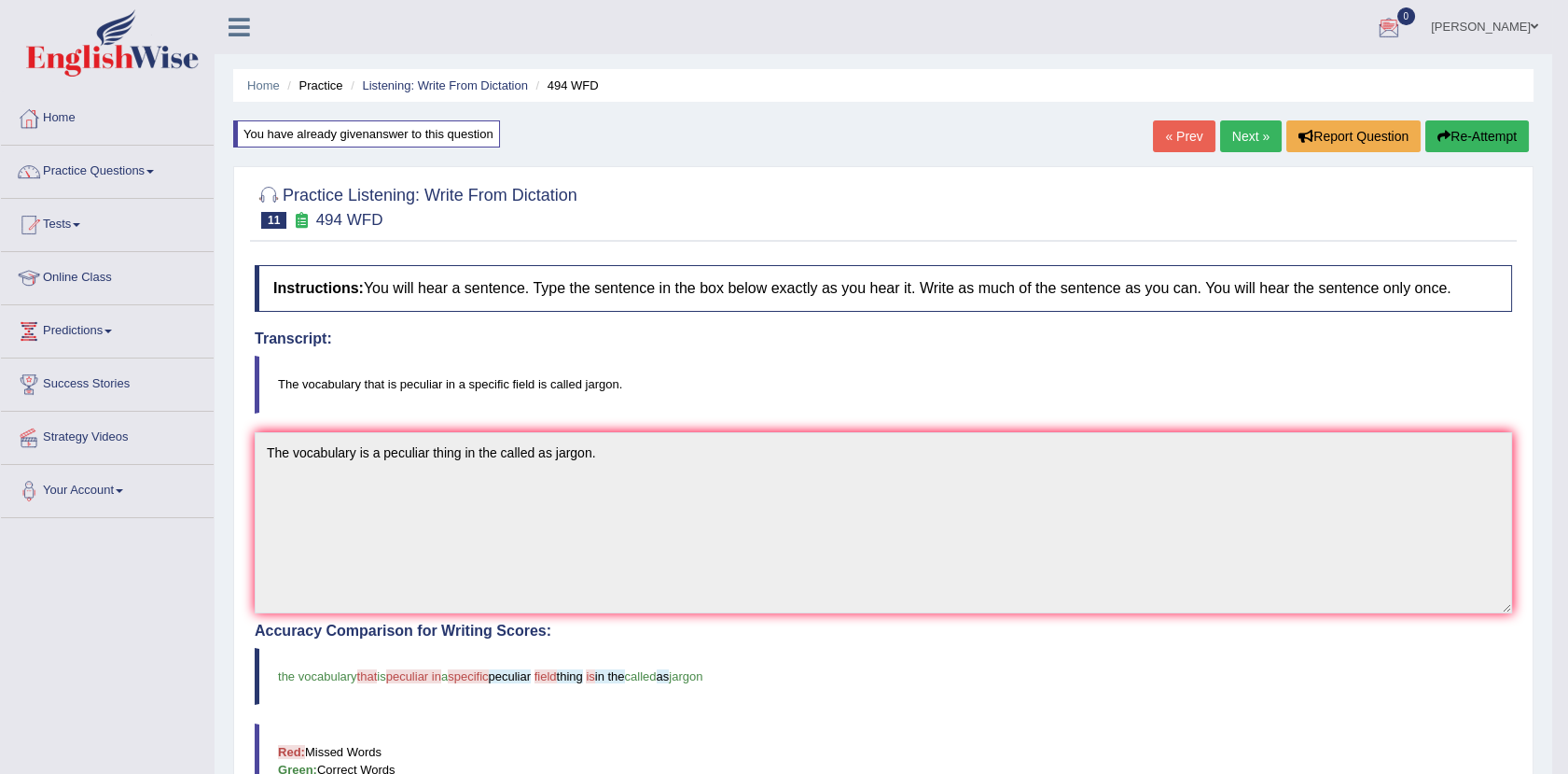
click at [1246, 133] on link "Next »" at bounding box center [1252, 136] width 62 height 32
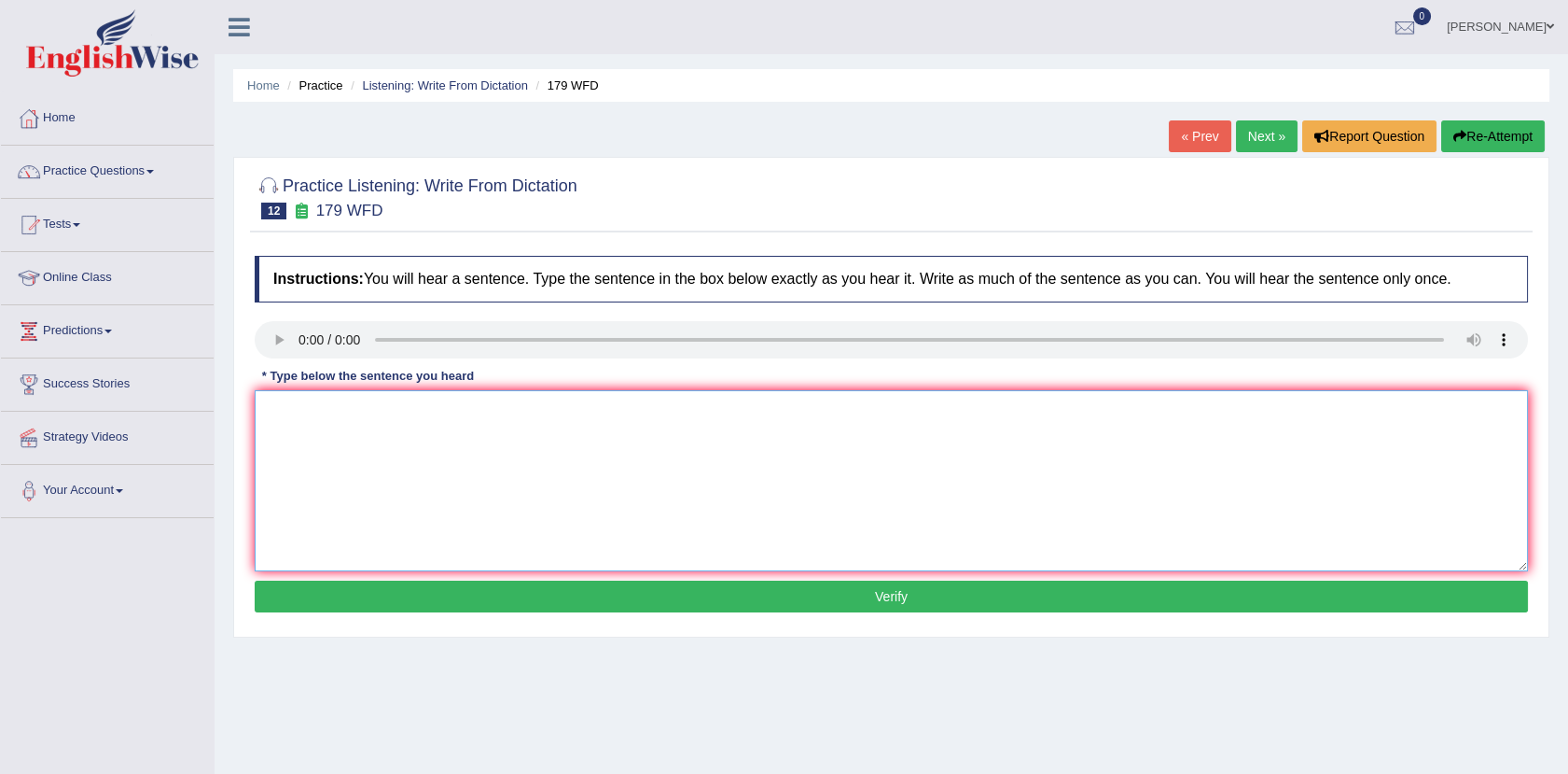
click at [277, 404] on textarea at bounding box center [891, 480] width 1273 height 181
click at [361, 441] on textarea "latonftematu Lectures are the most olderst teaching methods at the university." at bounding box center [891, 480] width 1273 height 181
click at [311, 411] on textarea "latonftematu Lectures are the one most olderst teaching methods at the universi…" at bounding box center [891, 480] width 1273 height 181
drag, startPoint x: 342, startPoint y: 407, endPoint x: 253, endPoint y: 414, distance: 89.3
click at [253, 414] on div "Instructions: You will hear a sentence. Type the sentence in the box below exac…" at bounding box center [891, 436] width 1283 height 380
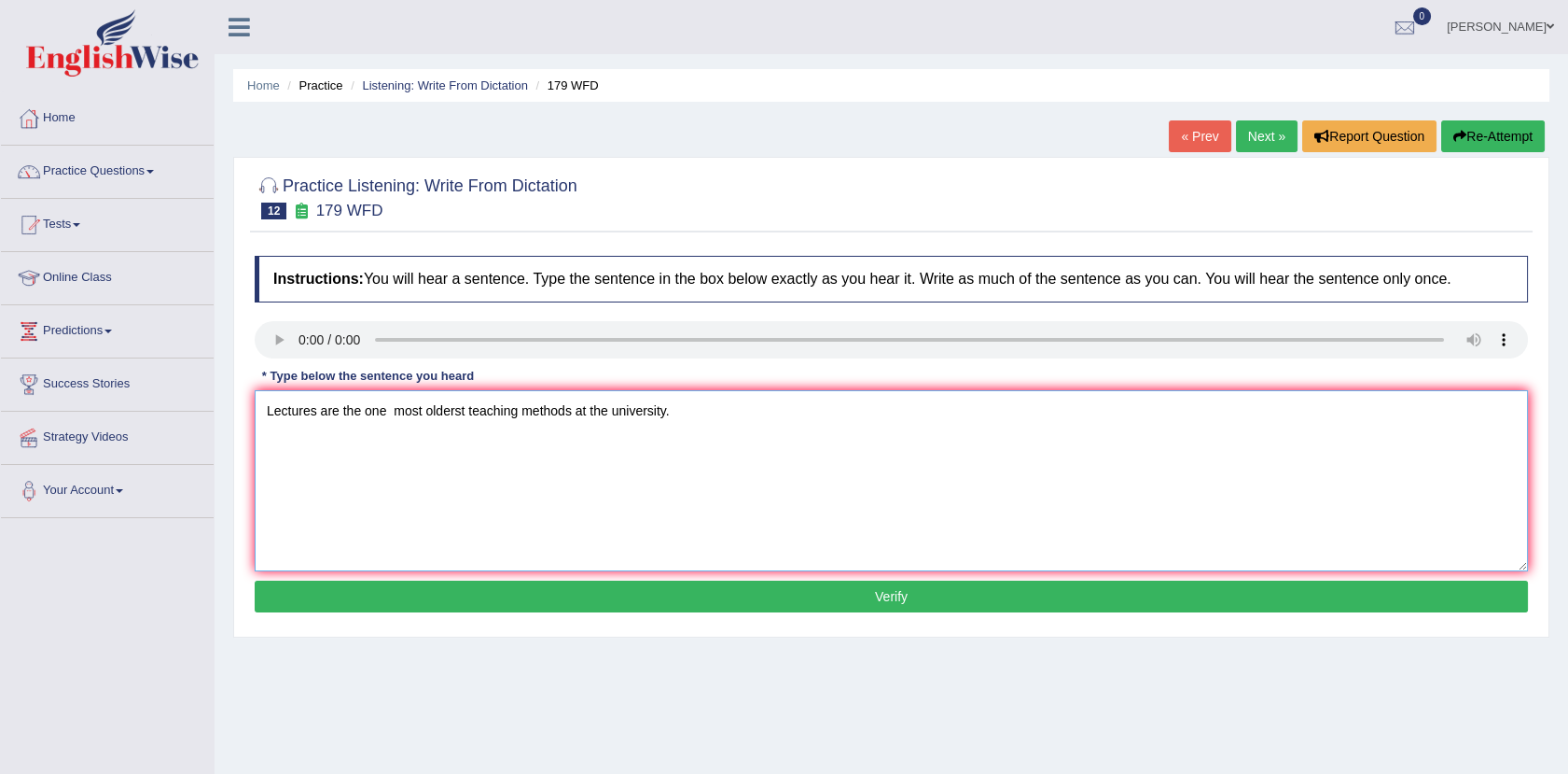
click at [382, 439] on textarea "Lectures are the one most olderst teaching methods at the university." at bounding box center [891, 480] width 1273 height 181
click at [361, 439] on textarea "Lectures are the one most olderst teaching methods at the university." at bounding box center [891, 480] width 1273 height 181
click at [363, 439] on textarea "Lectures are one most olderst teaching methods at the university." at bounding box center [891, 480] width 1273 height 181
click at [406, 437] on textarea "Lectures are one of the most olderst teaching methods at the university." at bounding box center [891, 480] width 1273 height 181
type textarea "Lectures are one of the most olderst teaching methods at the university."
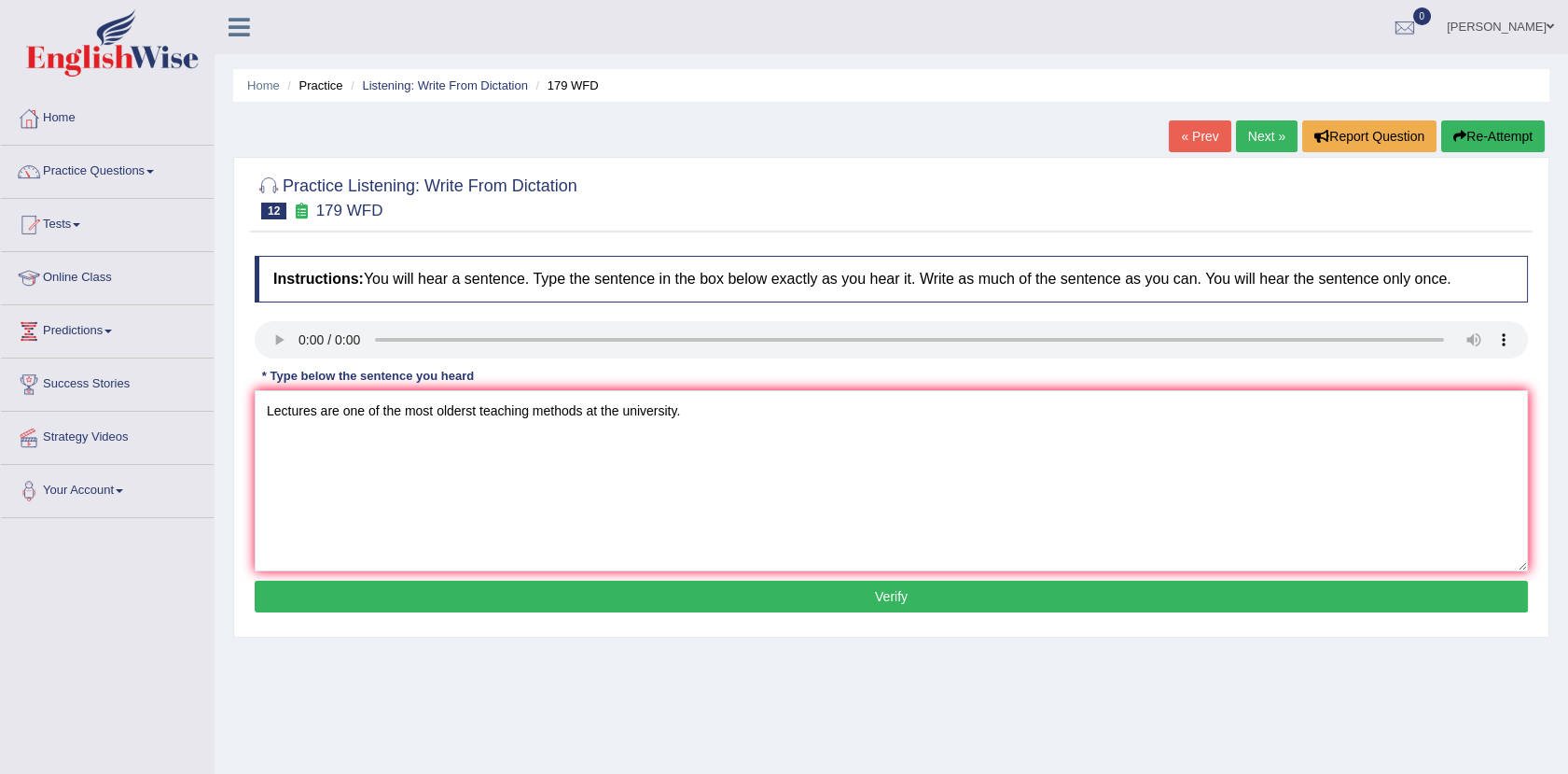
click at [789, 586] on button "Verify" at bounding box center [891, 596] width 1273 height 32
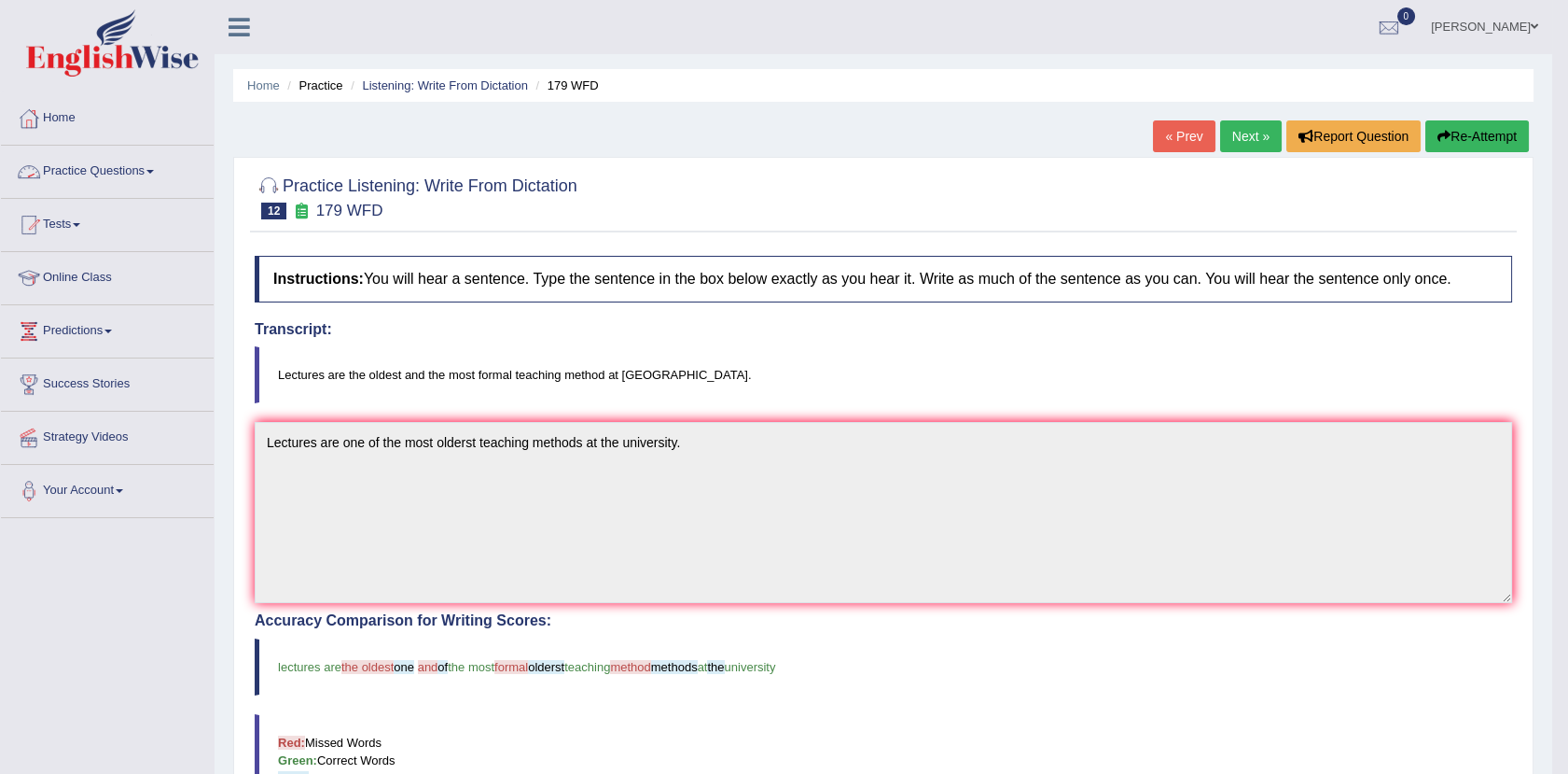
click at [136, 168] on link "Practice Questions" at bounding box center [107, 169] width 213 height 47
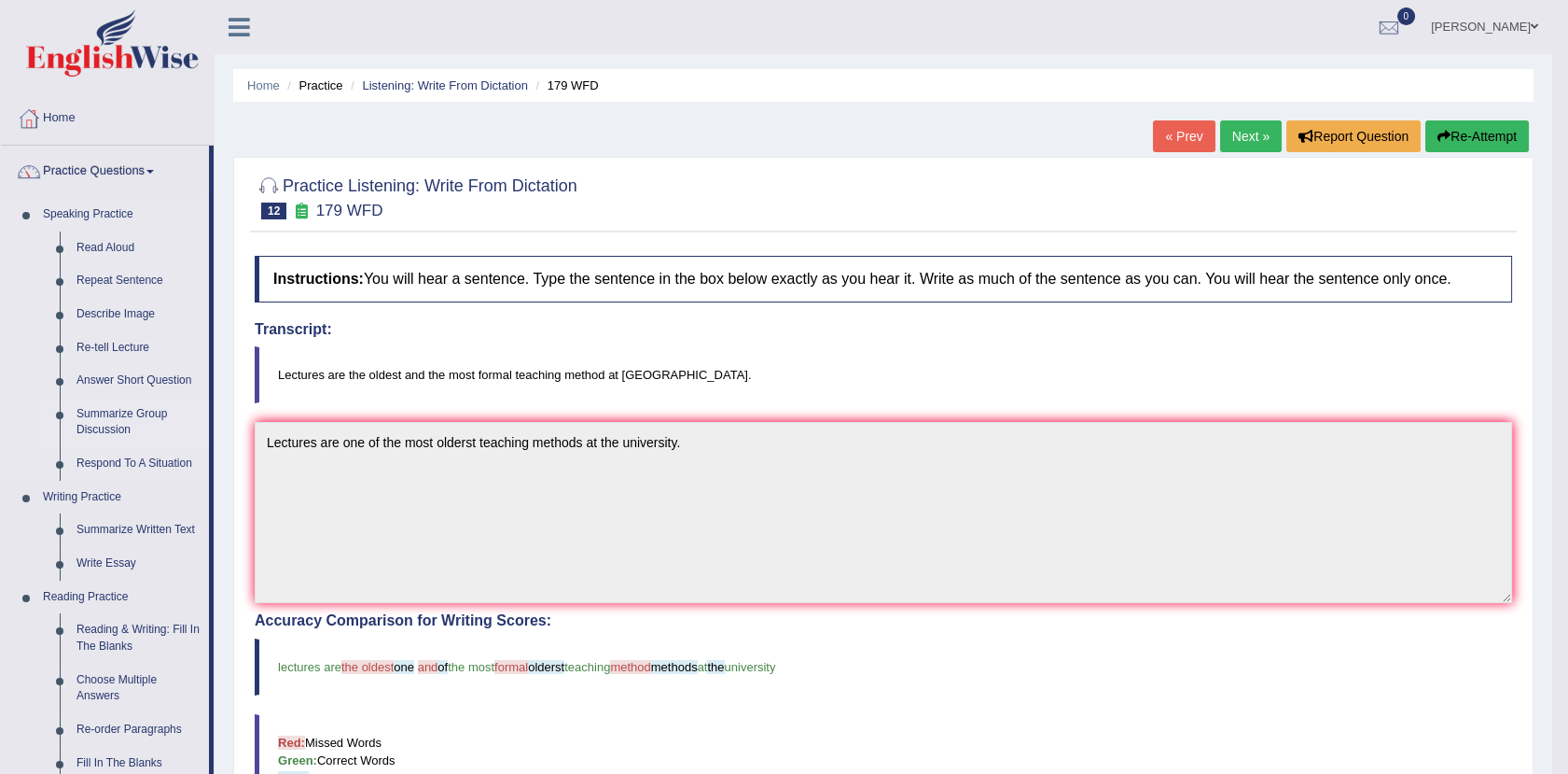
click at [117, 422] on link "Summarize Group Discussion" at bounding box center [139, 422] width 141 height 50
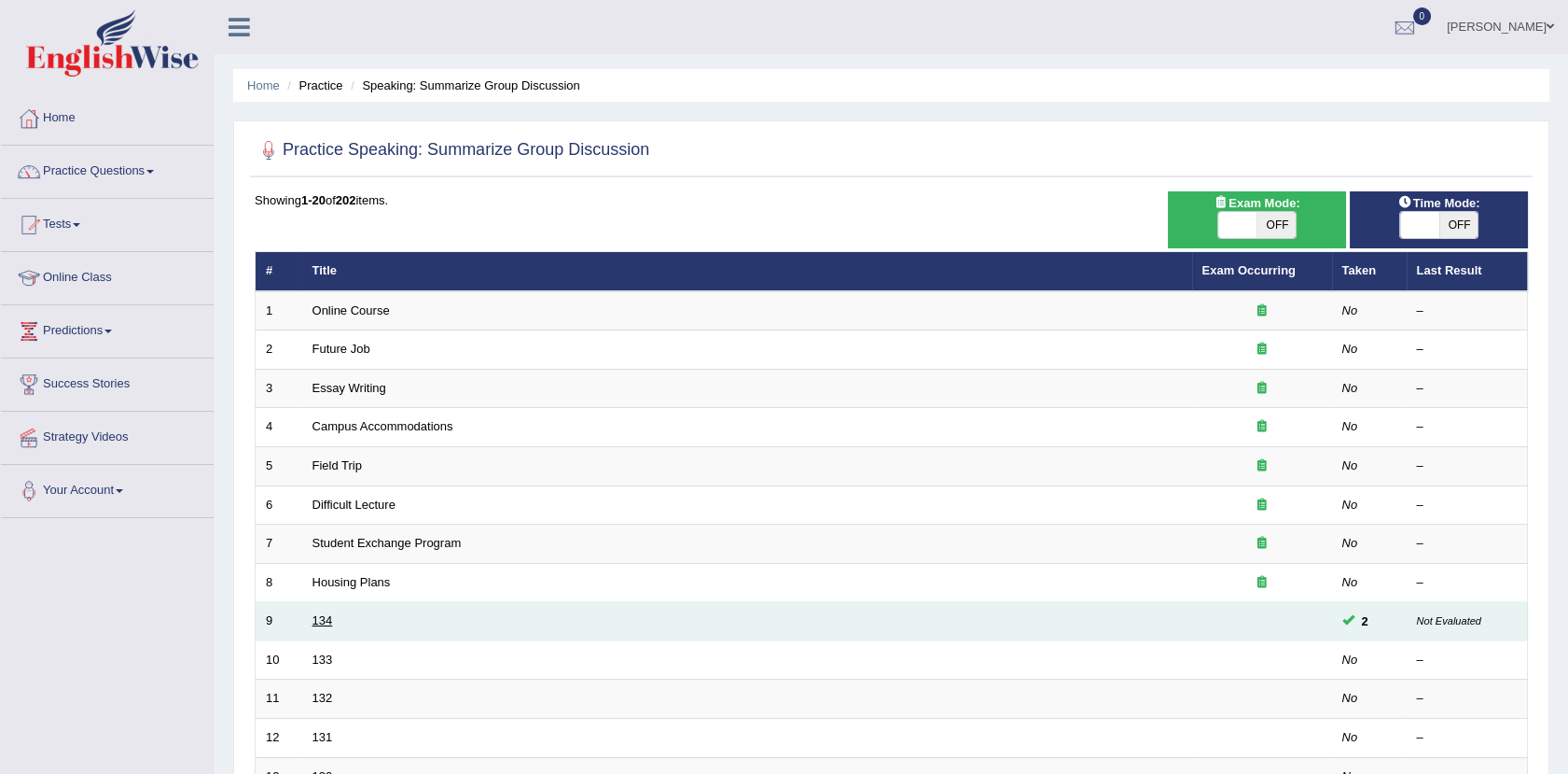
click at [321, 616] on link "134" at bounding box center [323, 620] width 21 height 14
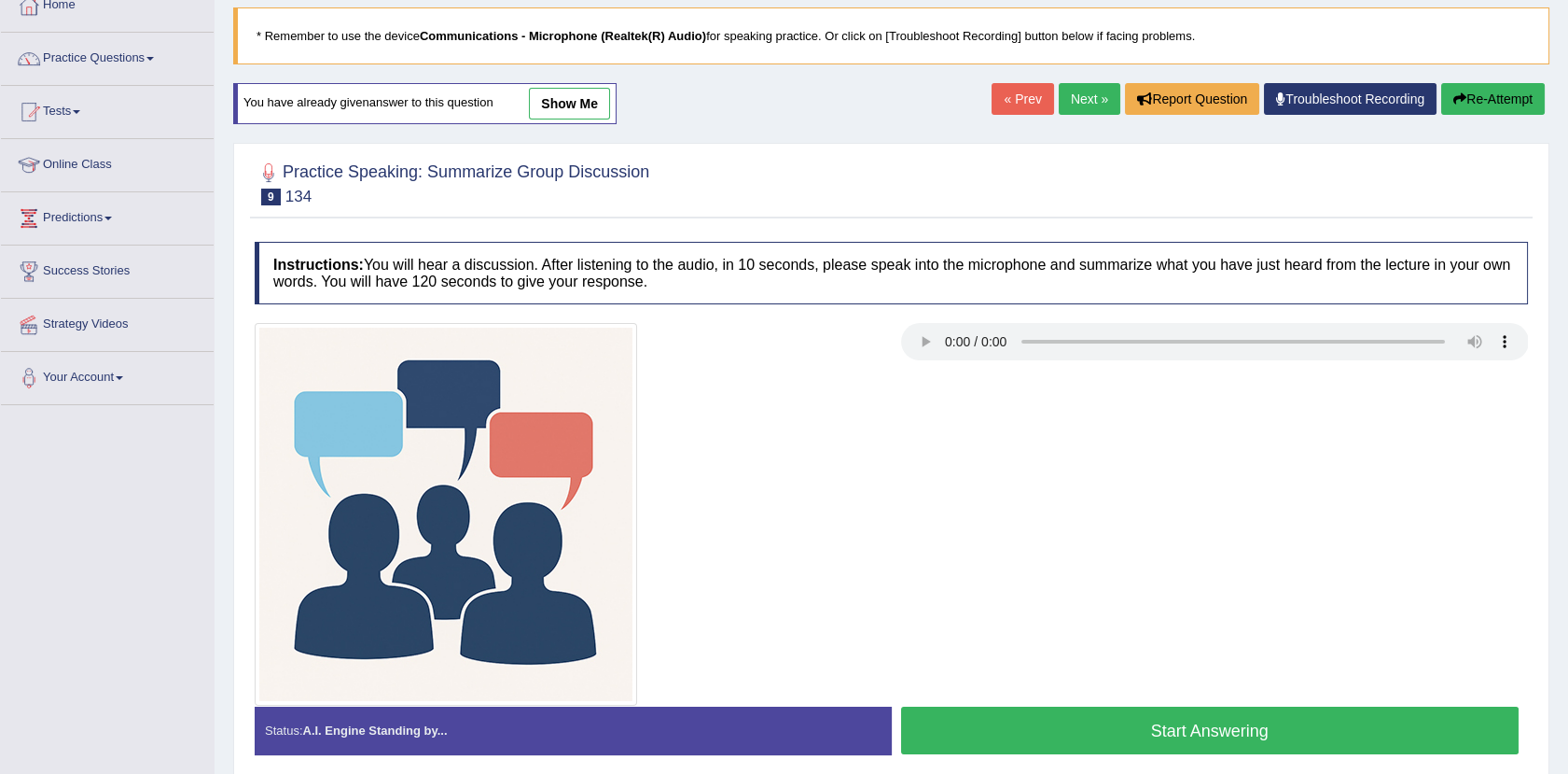
scroll to position [122, 0]
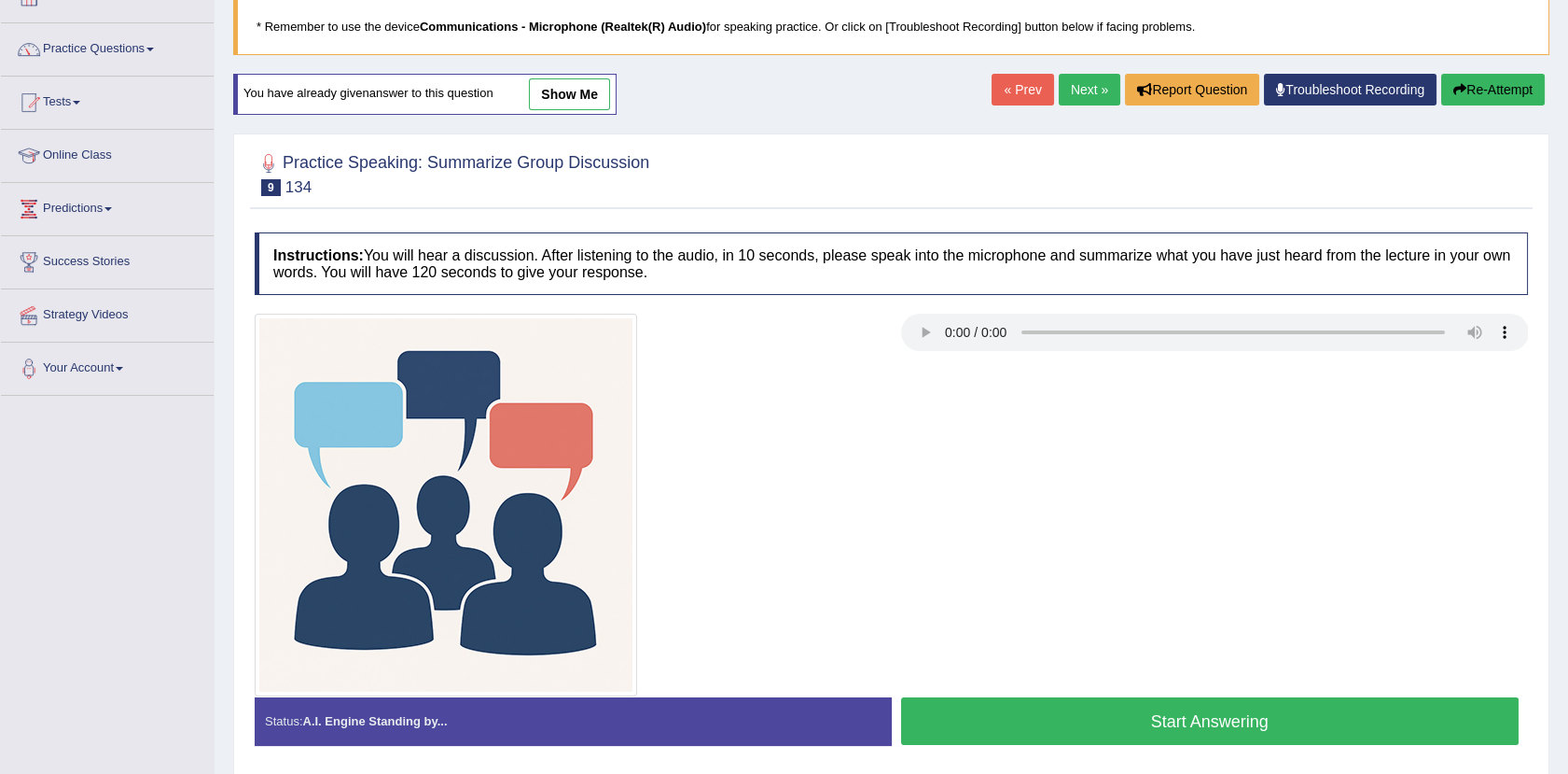
click at [557, 89] on link "show me" at bounding box center [569, 94] width 81 height 32
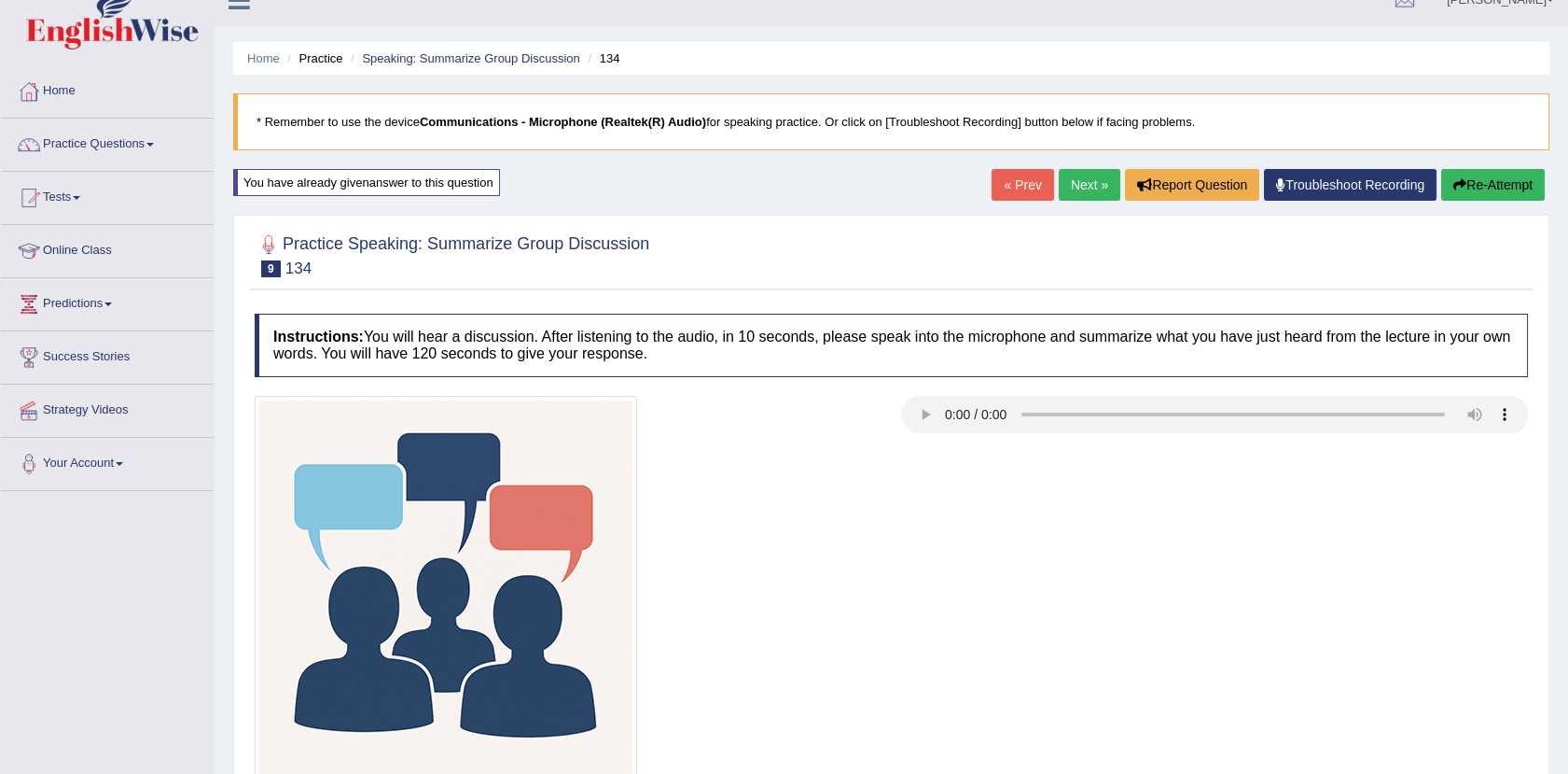
scroll to position [0, 0]
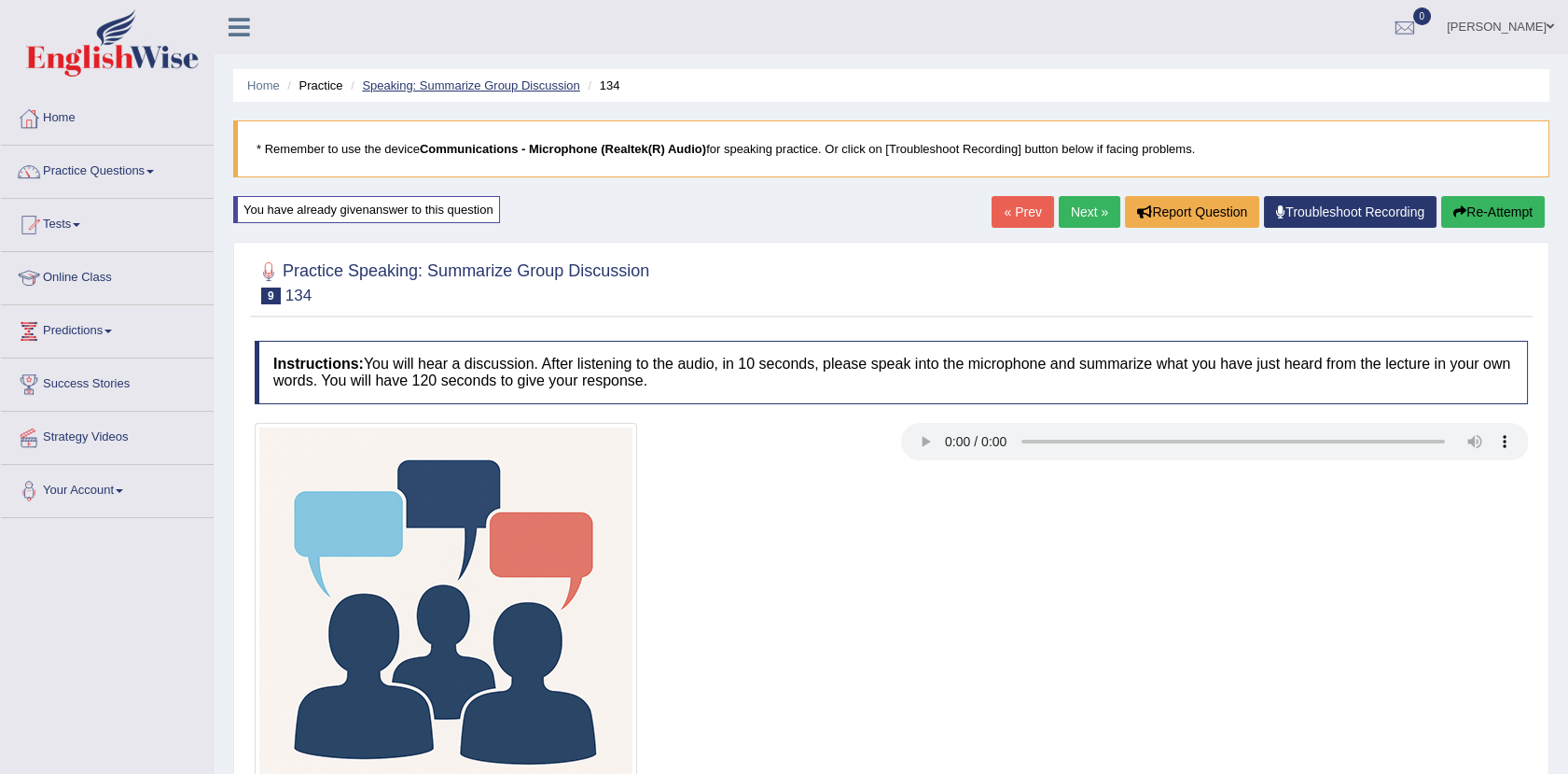
click at [478, 81] on link "Speaking: Summarize Group Discussion" at bounding box center [469, 85] width 217 height 14
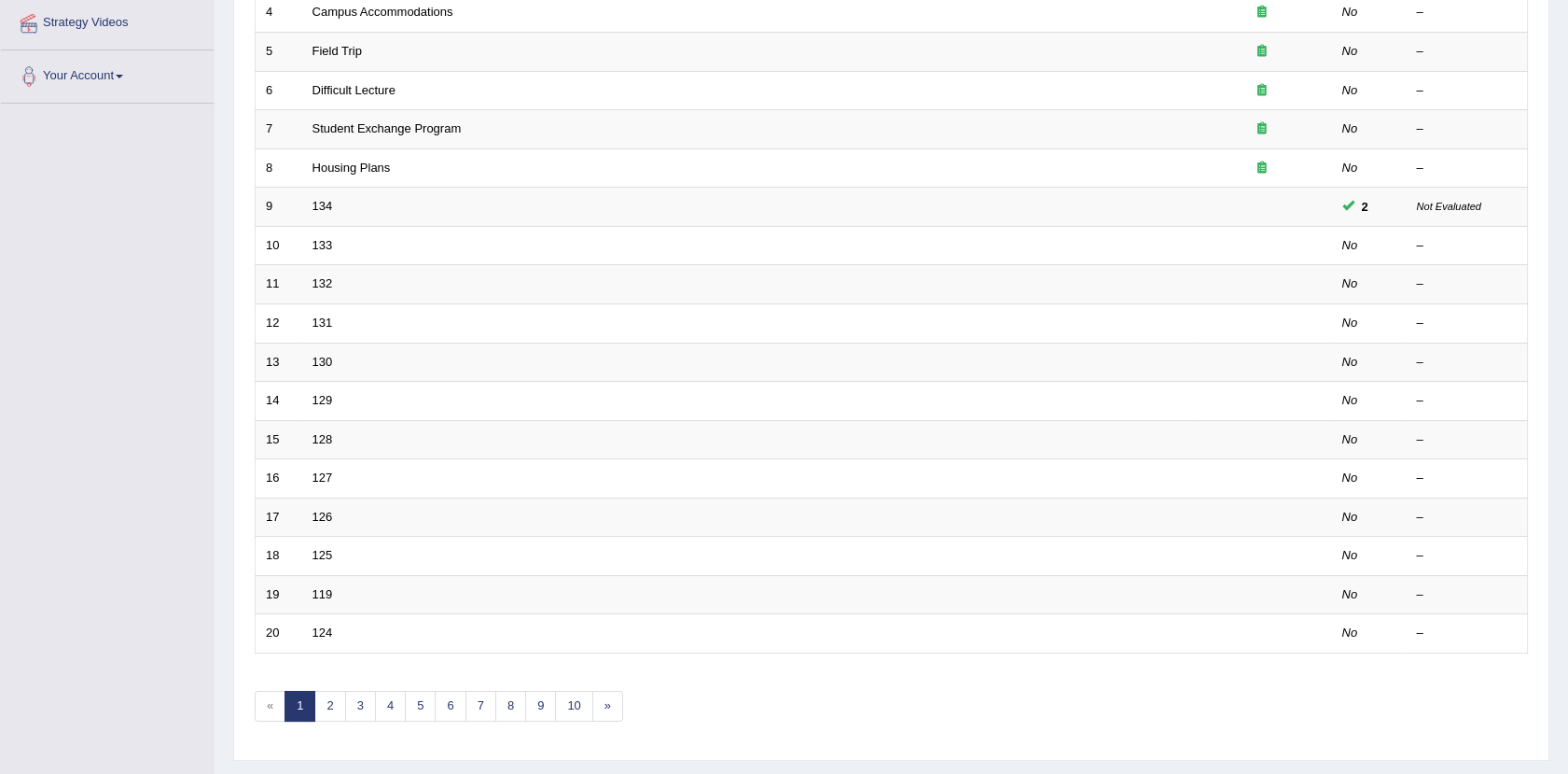
scroll to position [459, 0]
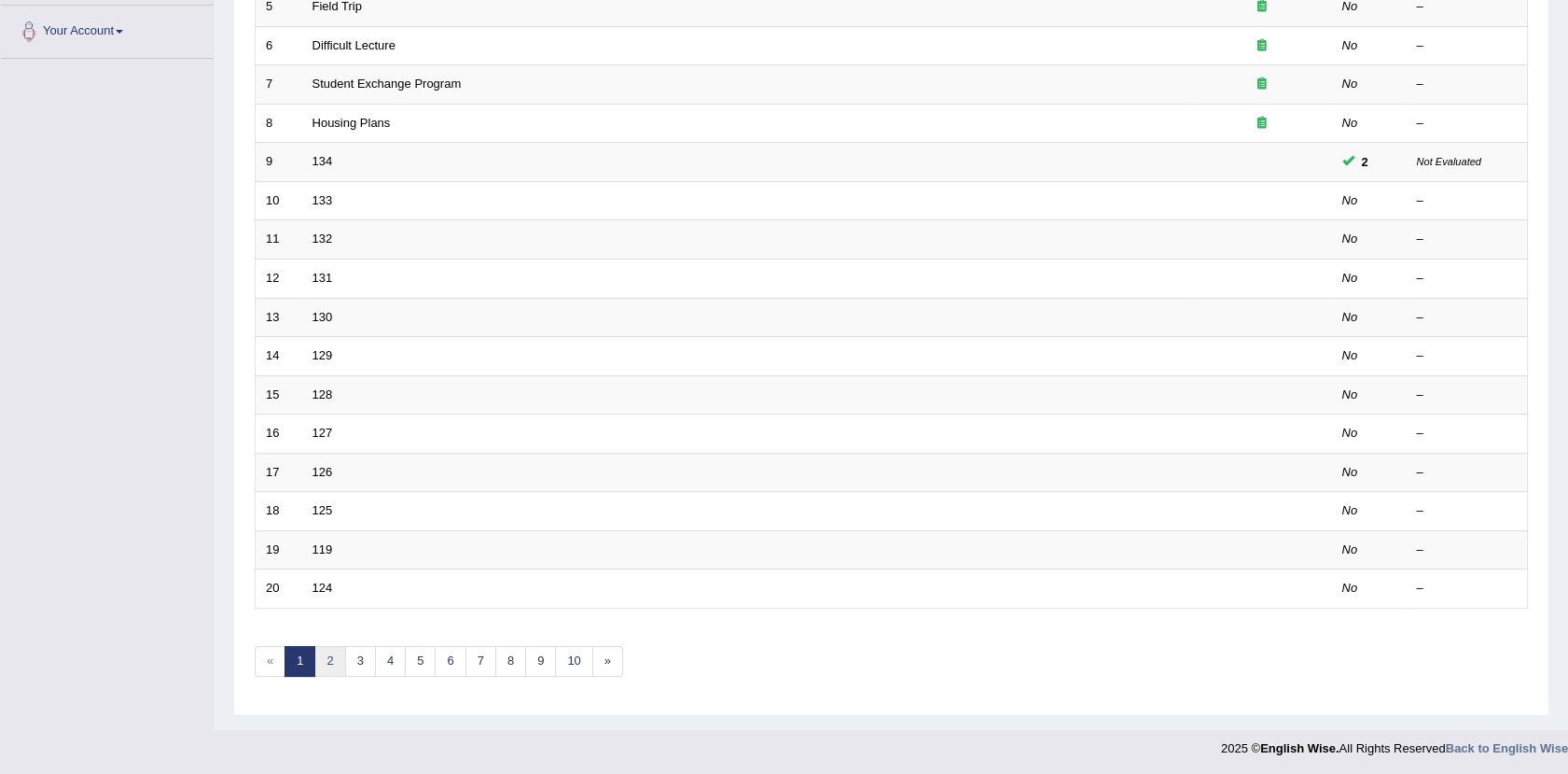
click at [331, 657] on link "2" at bounding box center [330, 661] width 31 height 31
click at [364, 652] on link "3" at bounding box center [361, 661] width 31 height 31
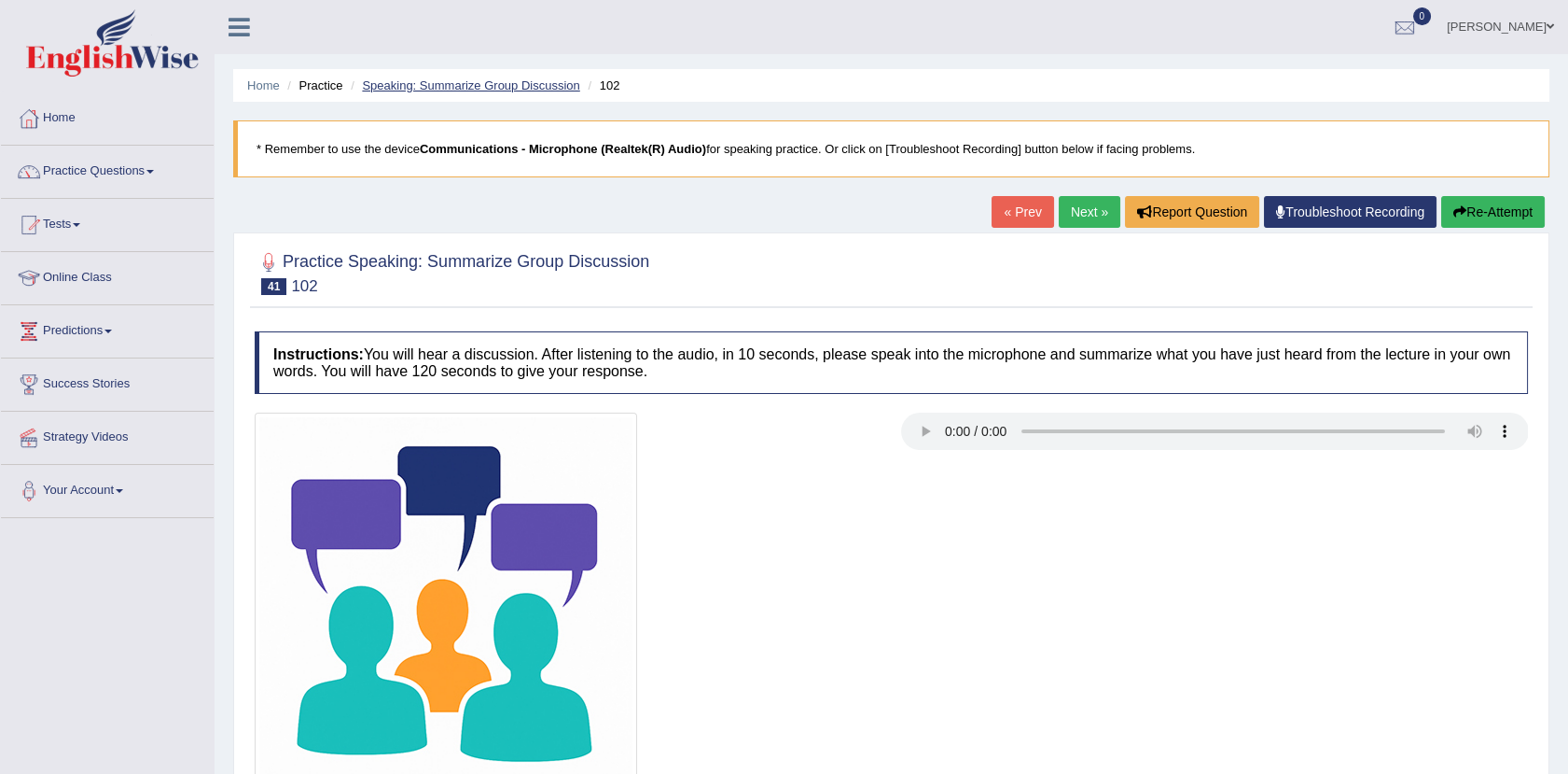
click at [405, 85] on link "Speaking: Summarize Group Discussion" at bounding box center [469, 85] width 217 height 14
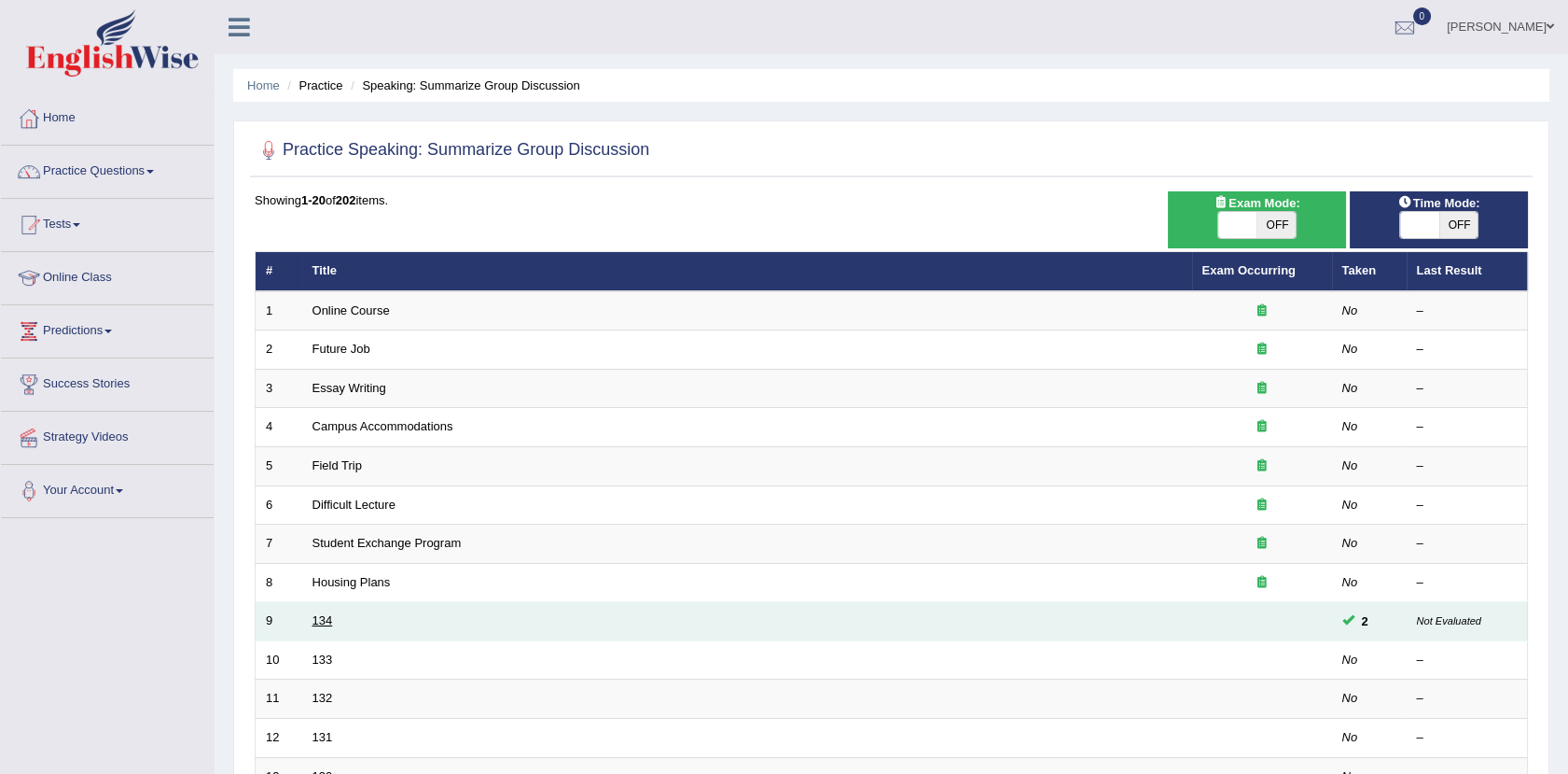
click at [322, 617] on link "134" at bounding box center [323, 620] width 21 height 14
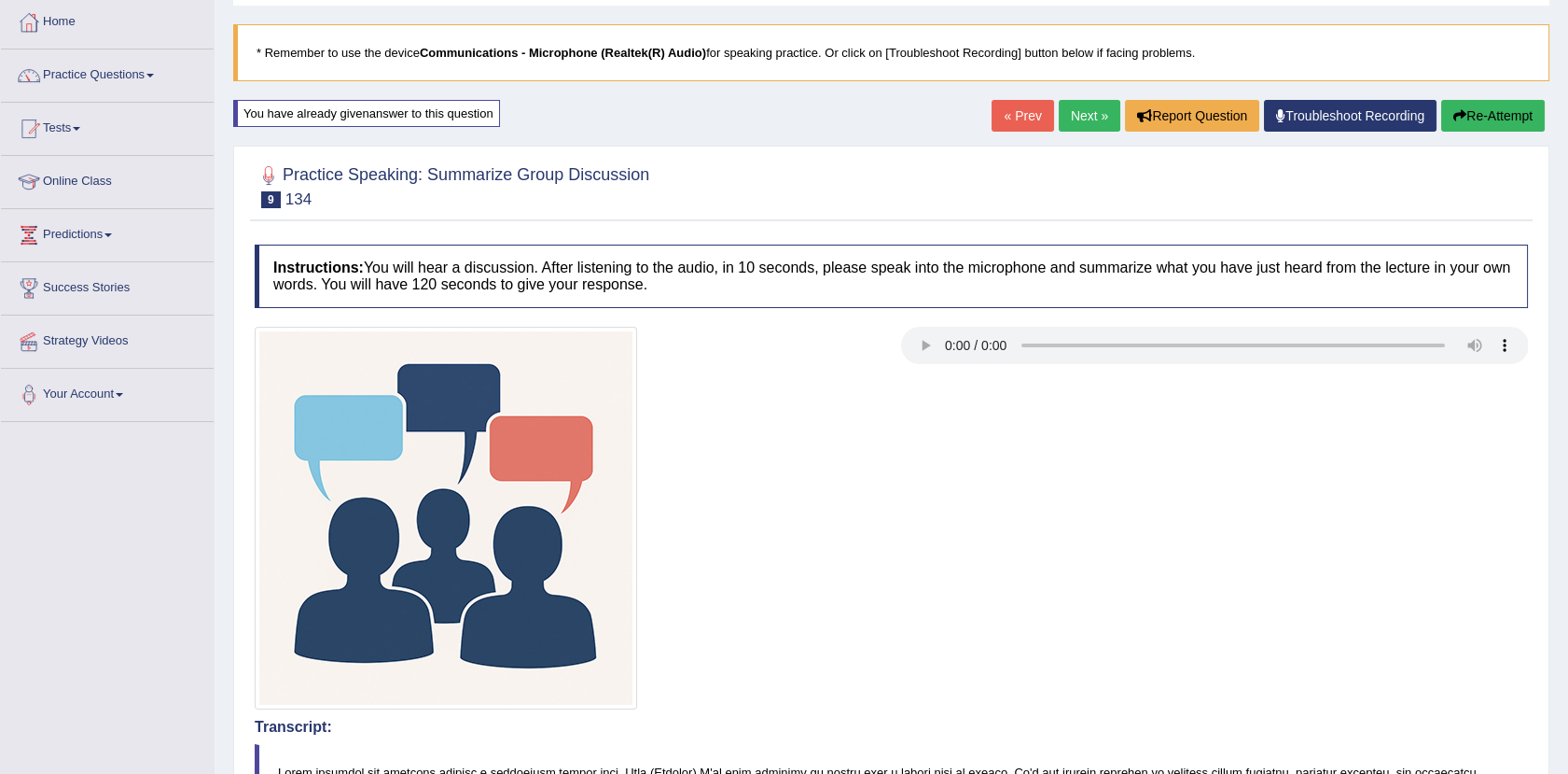
scroll to position [89, 0]
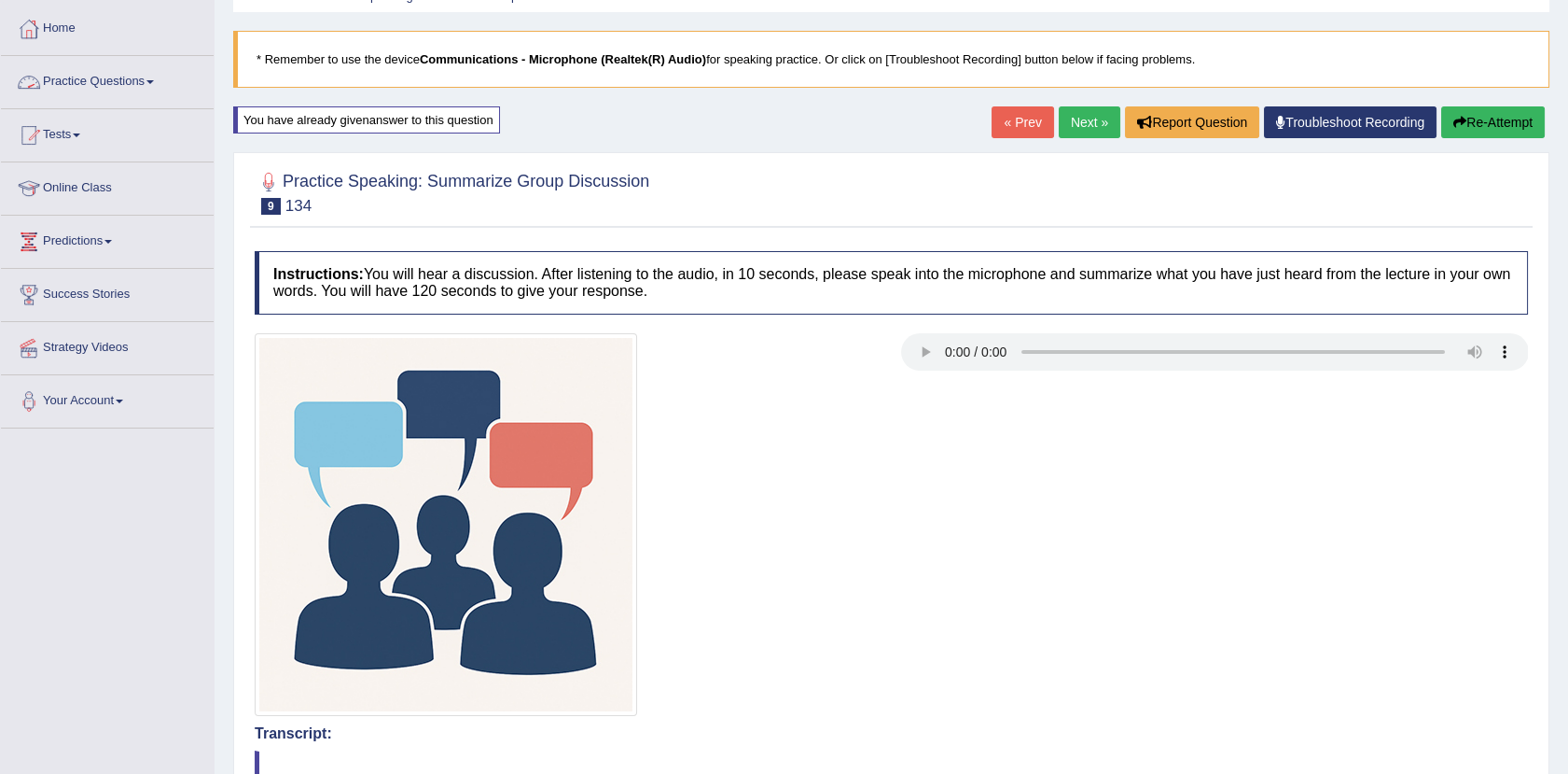
click at [115, 76] on link "Practice Questions" at bounding box center [107, 80] width 213 height 47
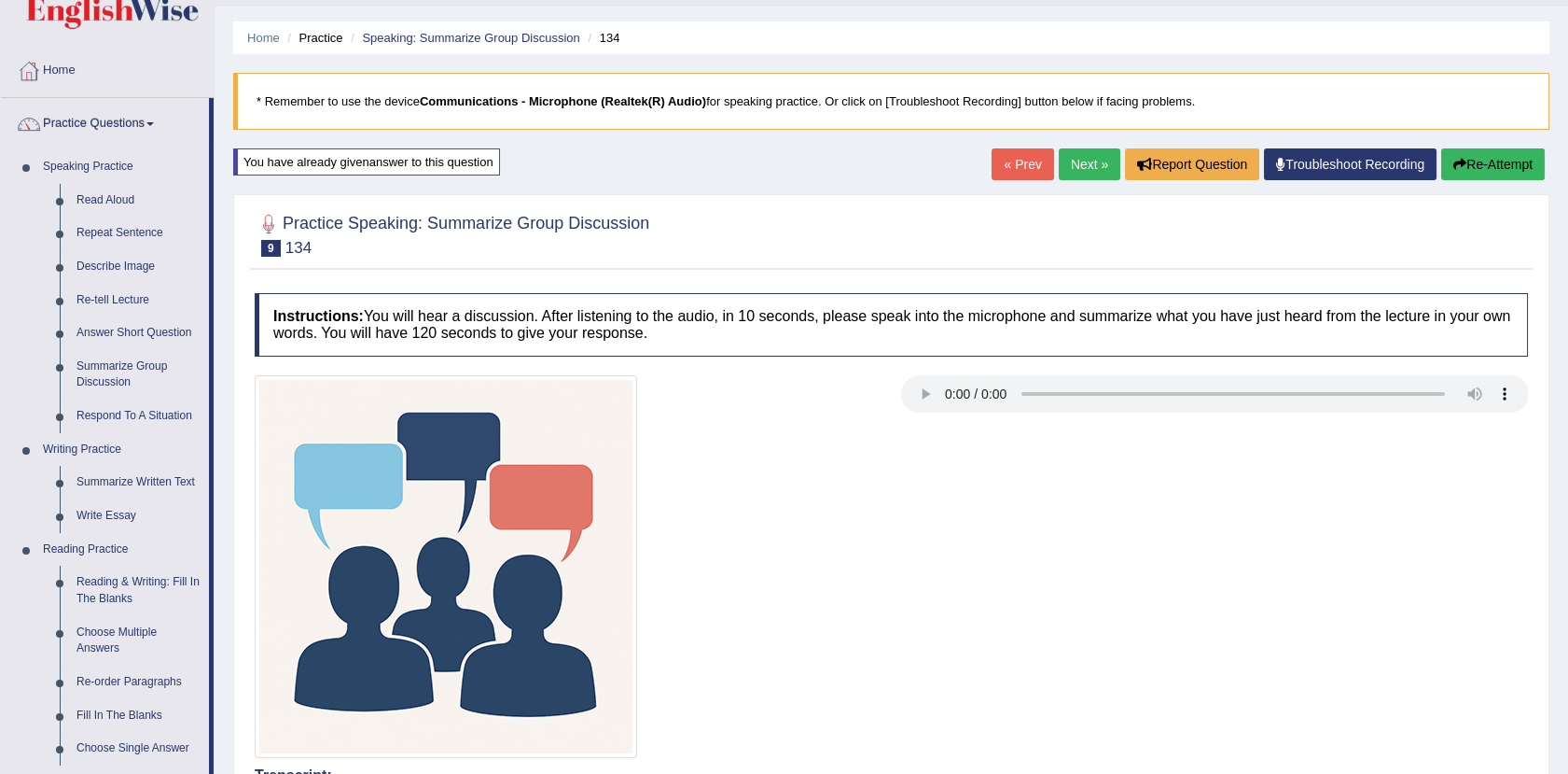
scroll to position [0, 0]
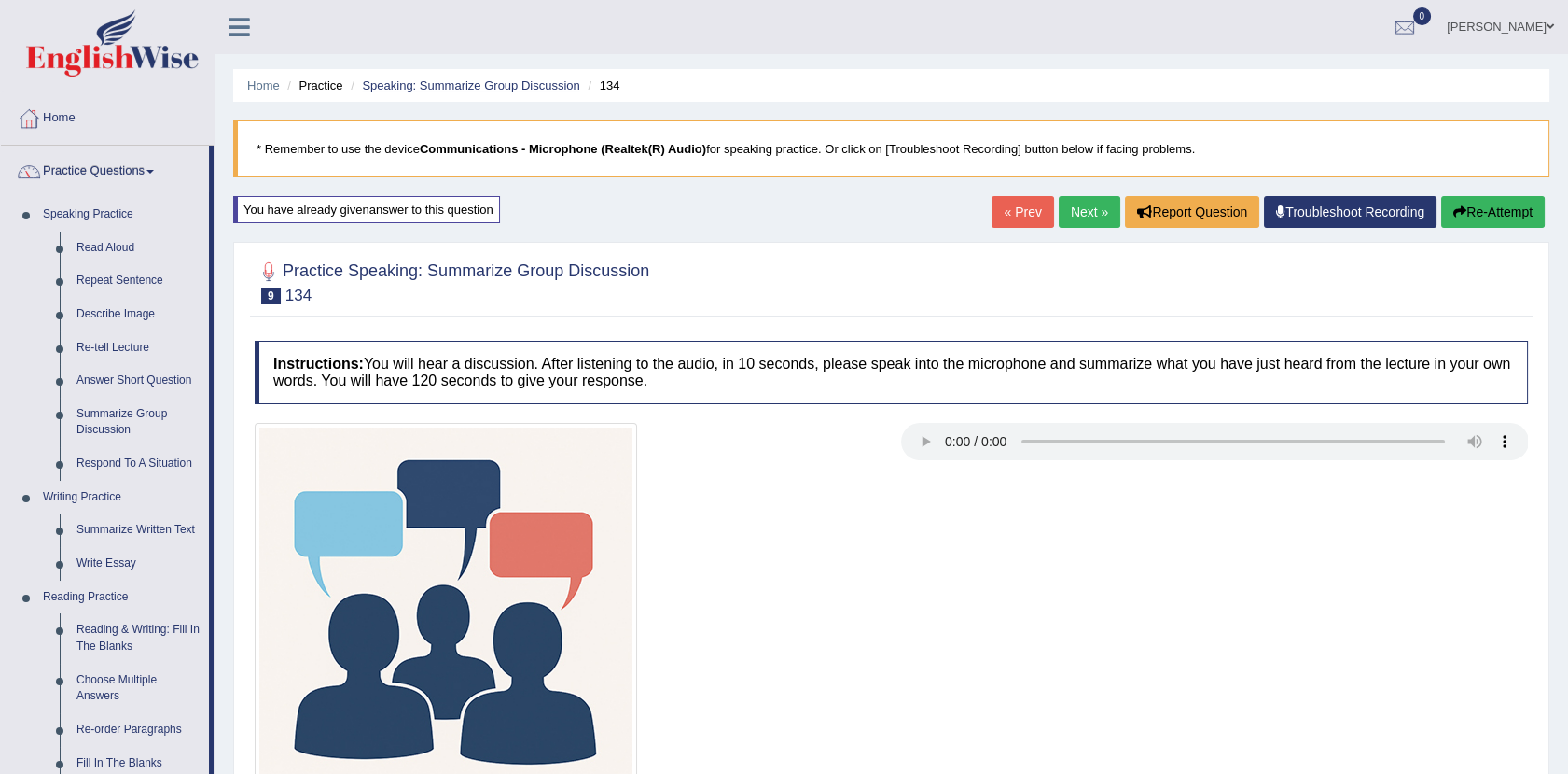
click at [559, 78] on link "Speaking: Summarize Group Discussion" at bounding box center [469, 85] width 217 height 14
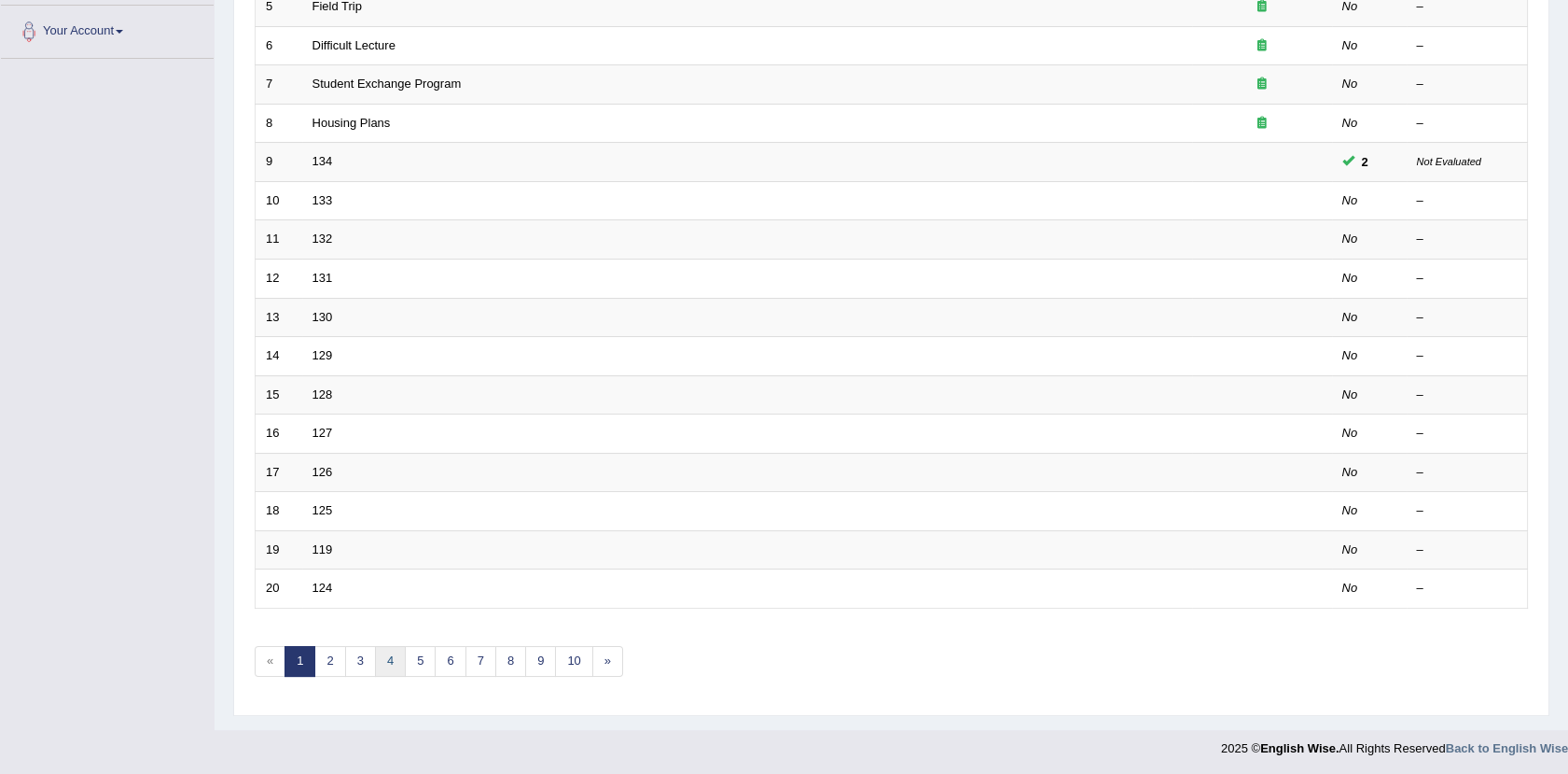
click at [386, 655] on link "4" at bounding box center [390, 661] width 31 height 31
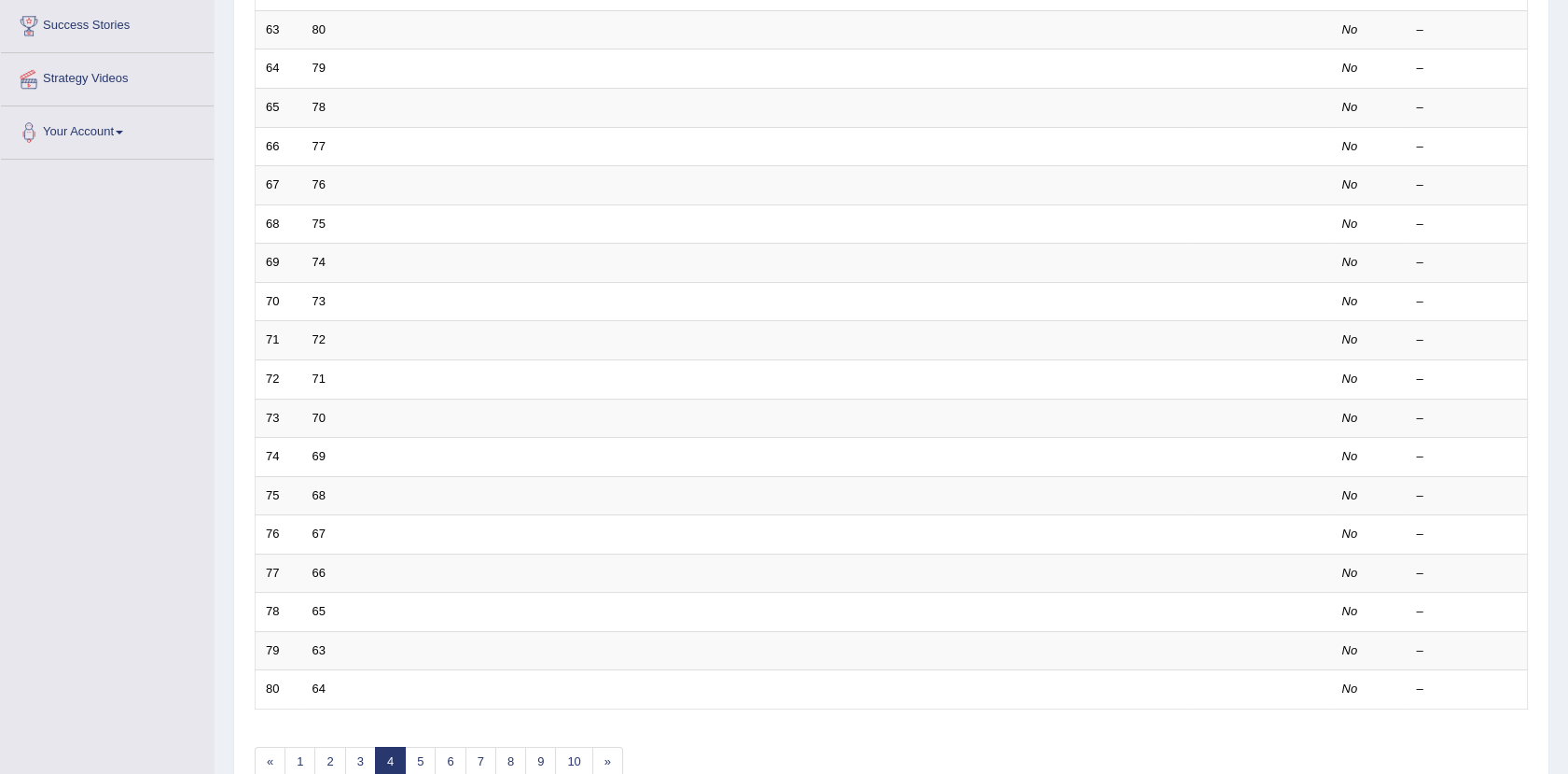
scroll to position [459, 0]
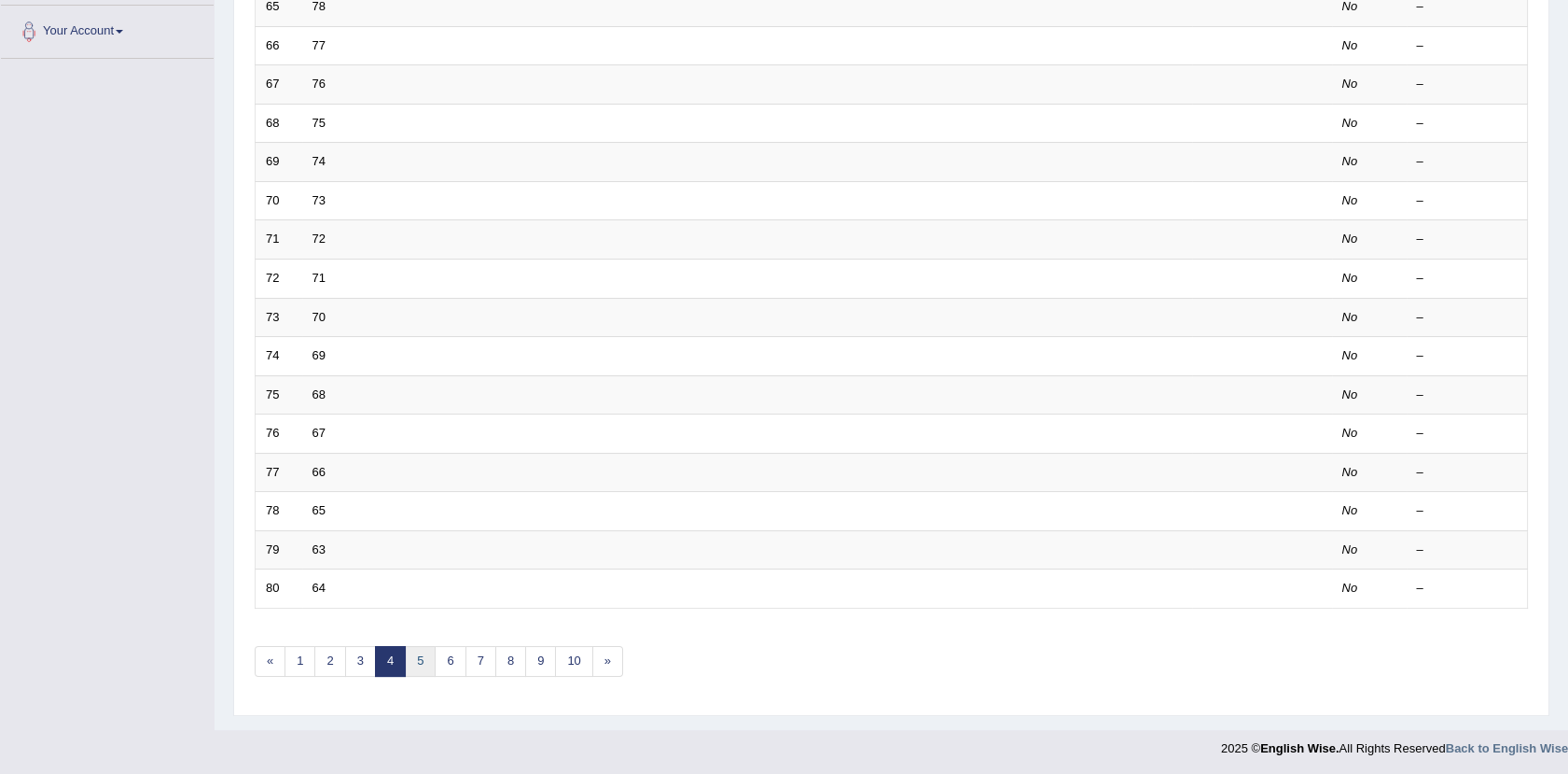
click at [419, 649] on link "5" at bounding box center [420, 661] width 31 height 31
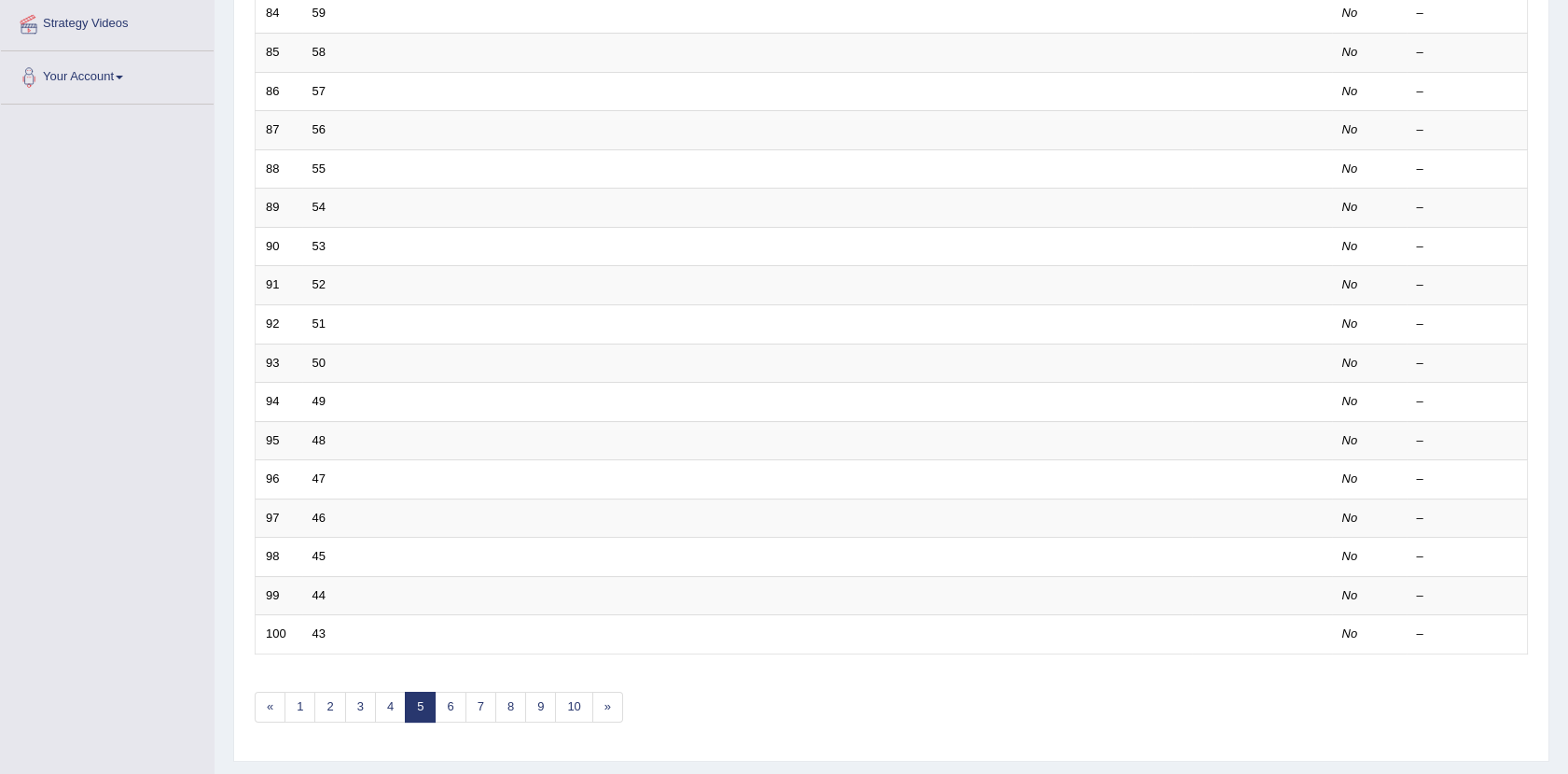
scroll to position [441, 0]
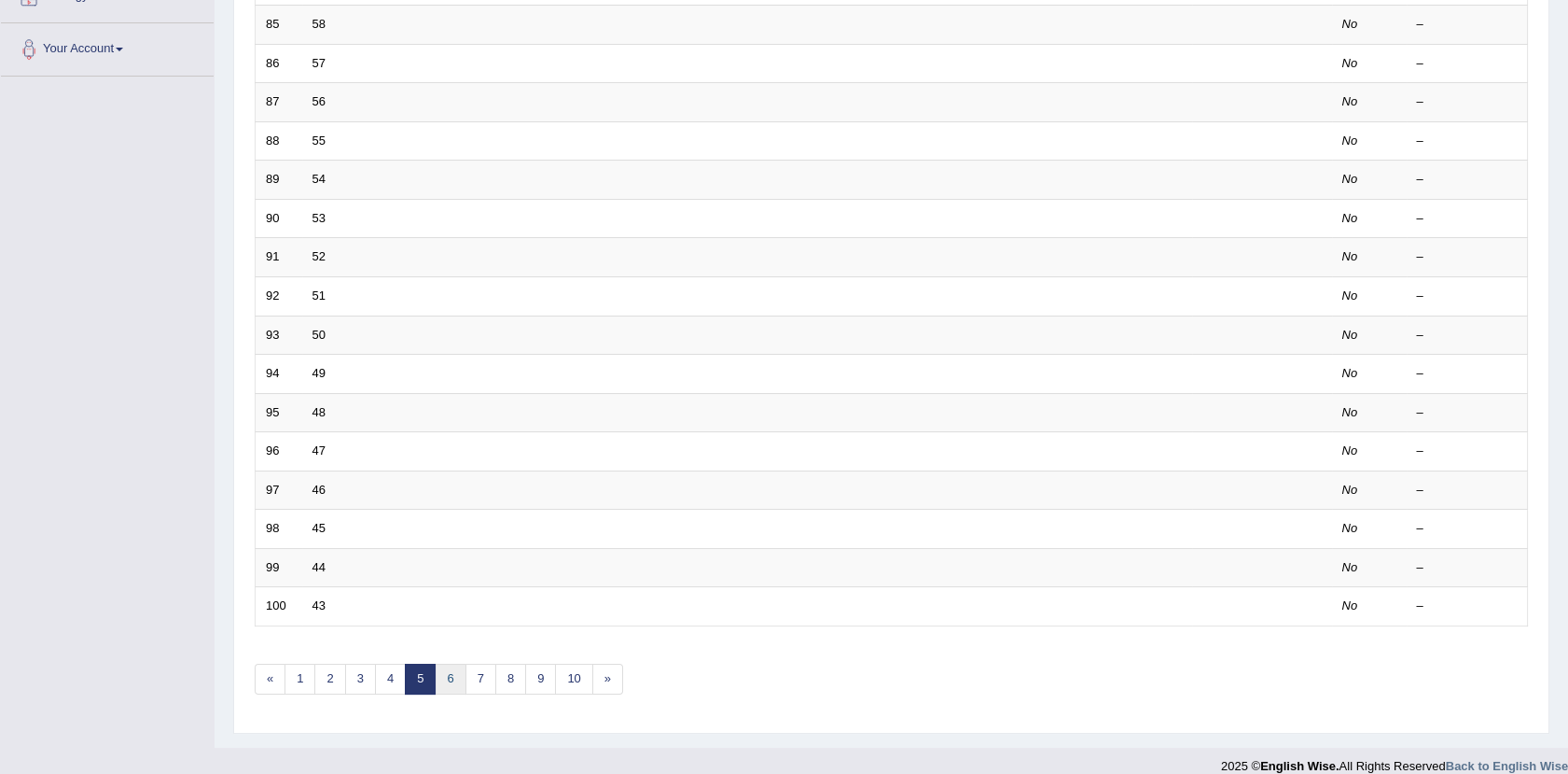
click at [455, 673] on link "6" at bounding box center [450, 678] width 31 height 31
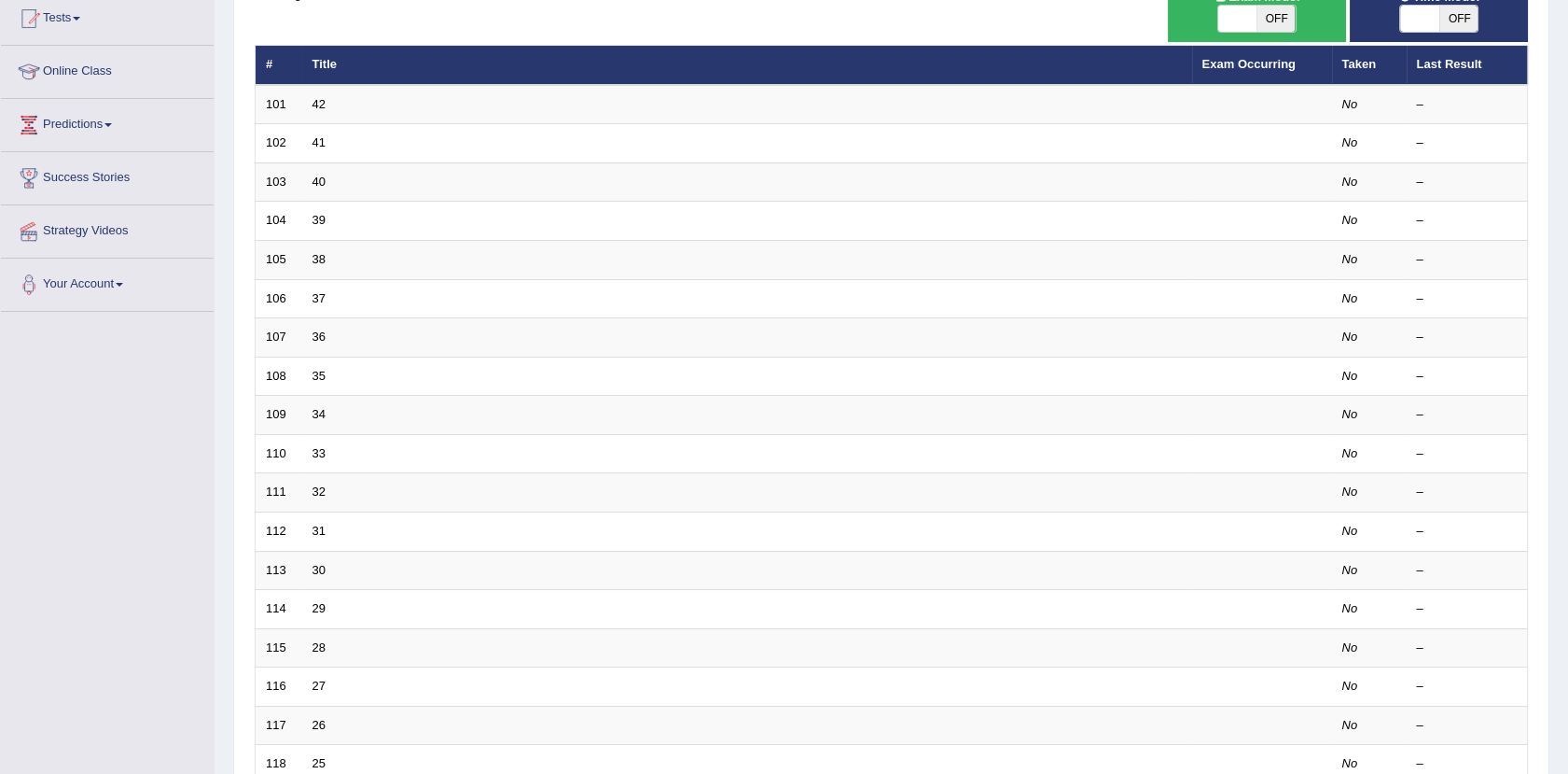
scroll to position [459, 0]
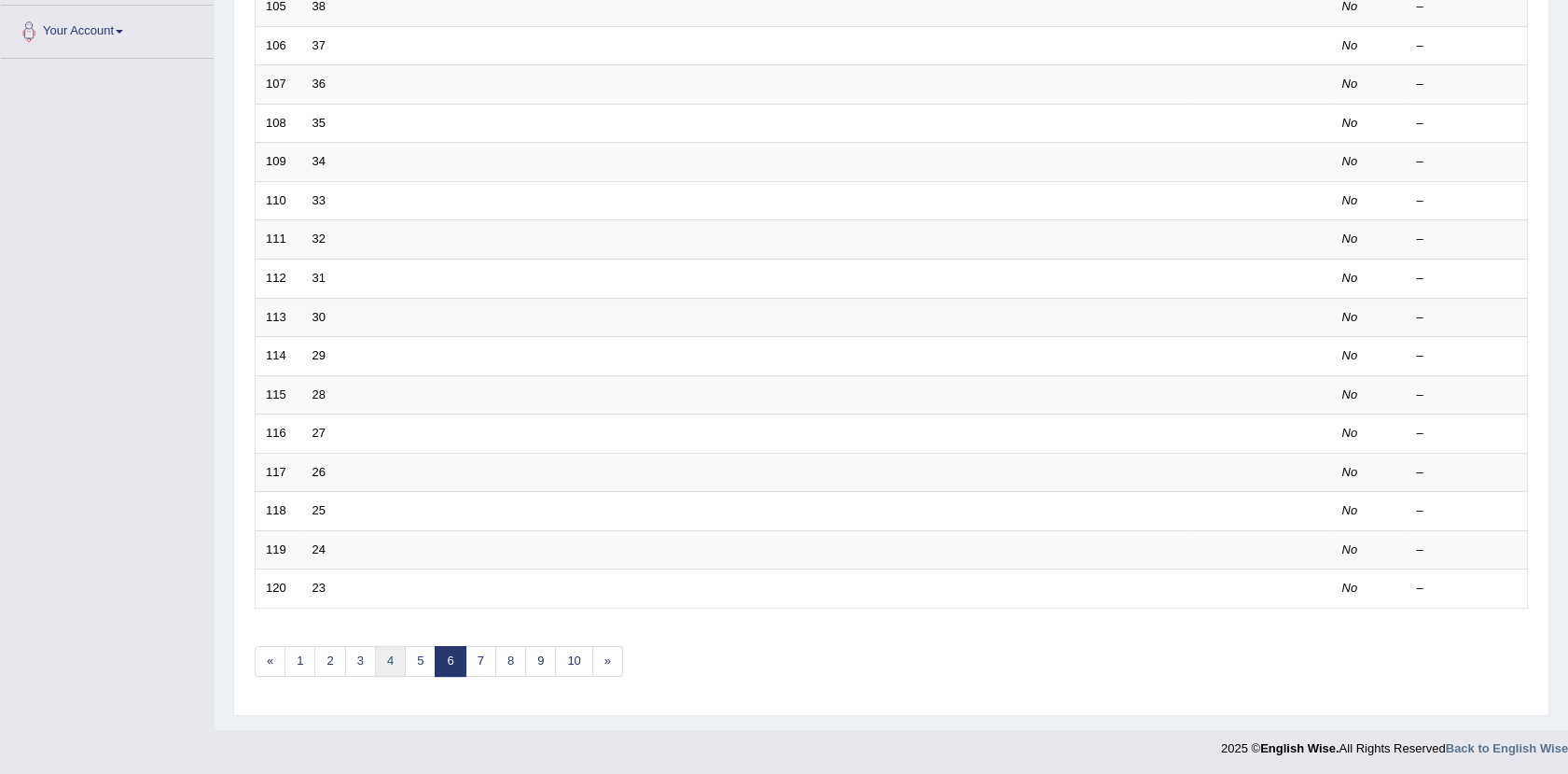
click at [386, 658] on link "4" at bounding box center [390, 661] width 31 height 31
click at [354, 647] on link "3" at bounding box center [361, 661] width 31 height 31
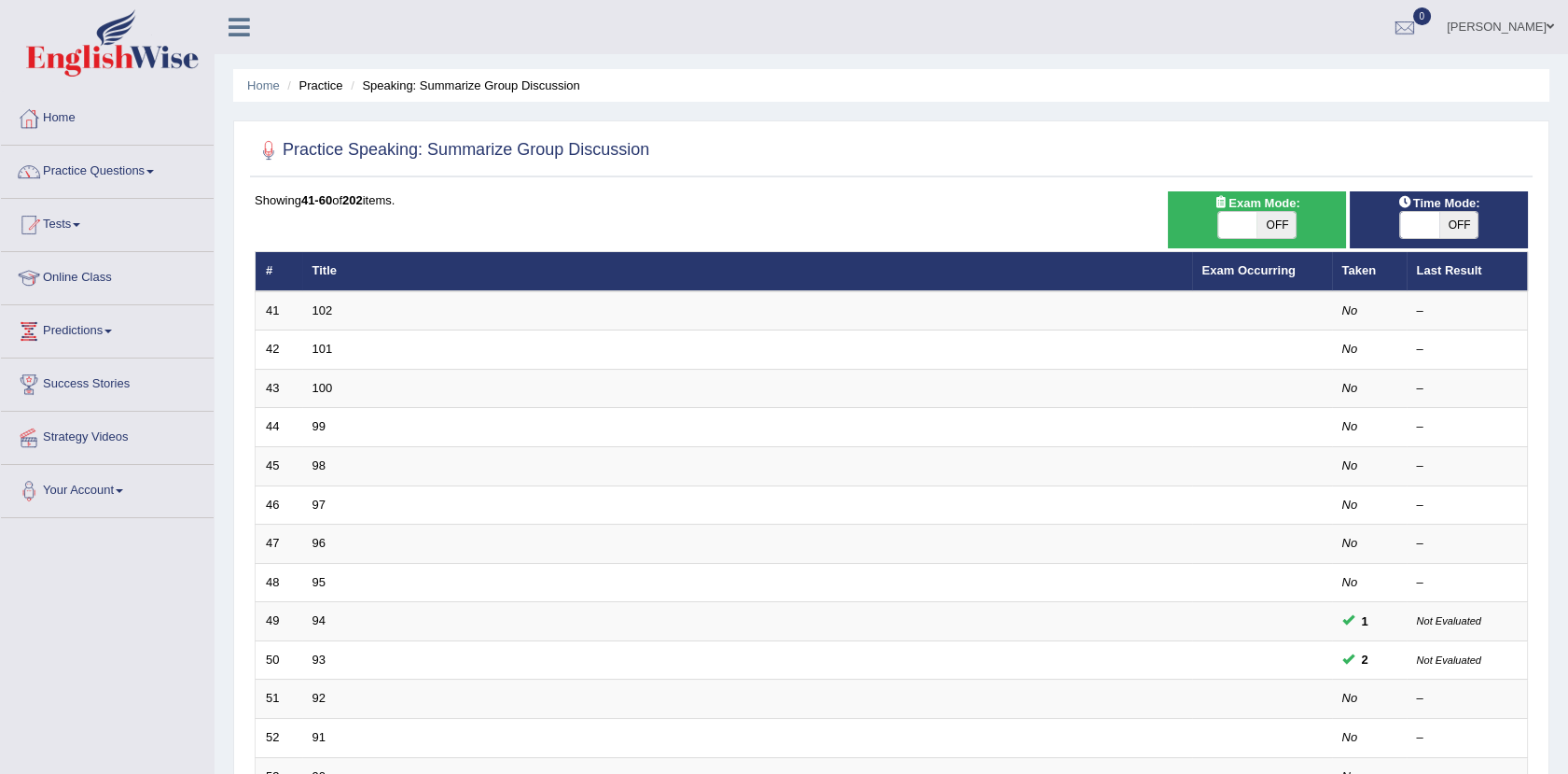
click at [319, 623] on link "94" at bounding box center [319, 620] width 13 height 14
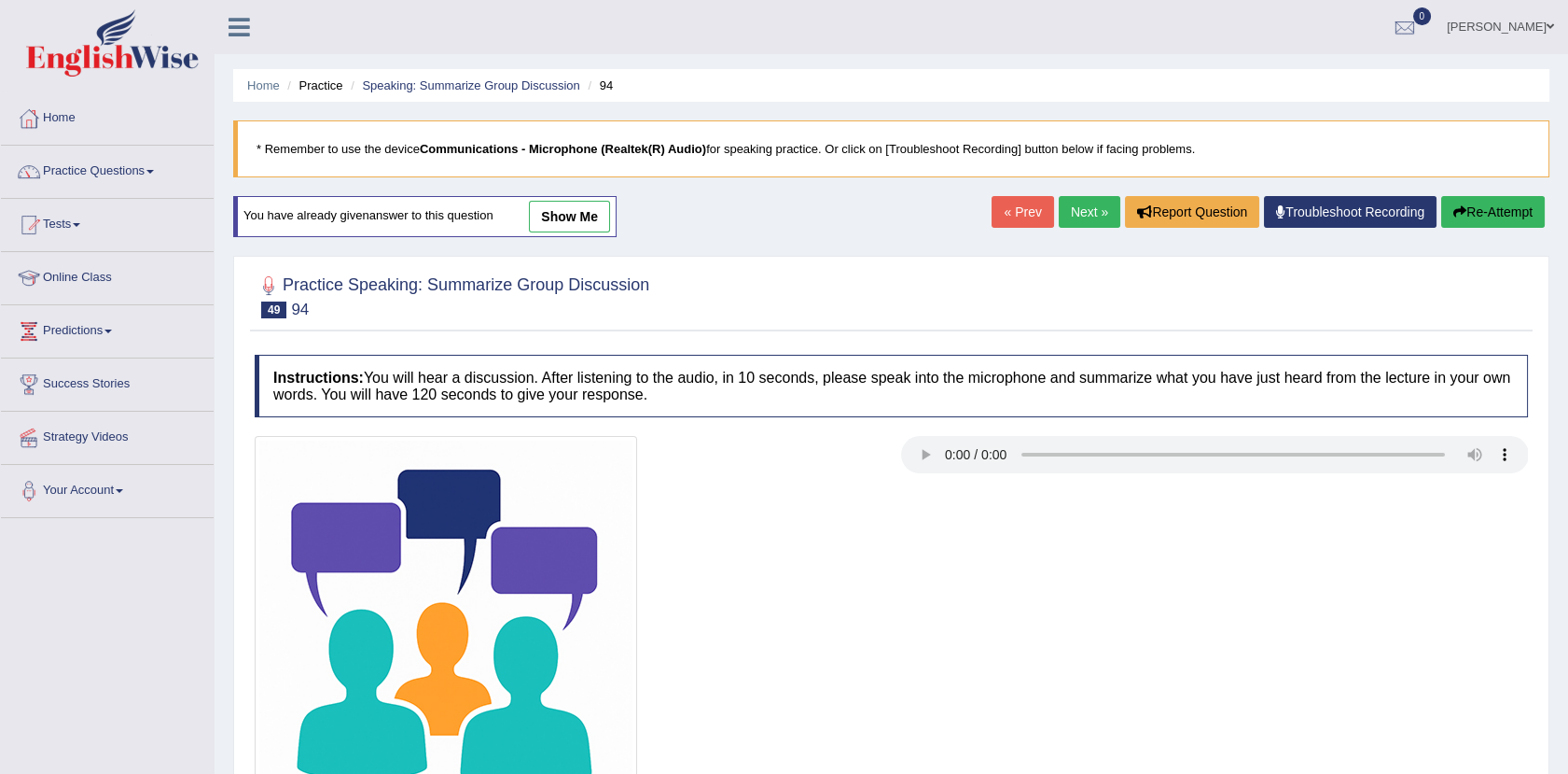
click at [587, 209] on link "show me" at bounding box center [569, 217] width 81 height 32
click at [556, 216] on div "Home Practice Speaking: Summarize Group Discussion 94 * Remember to use the dev…" at bounding box center [892, 467] width 1354 height 934
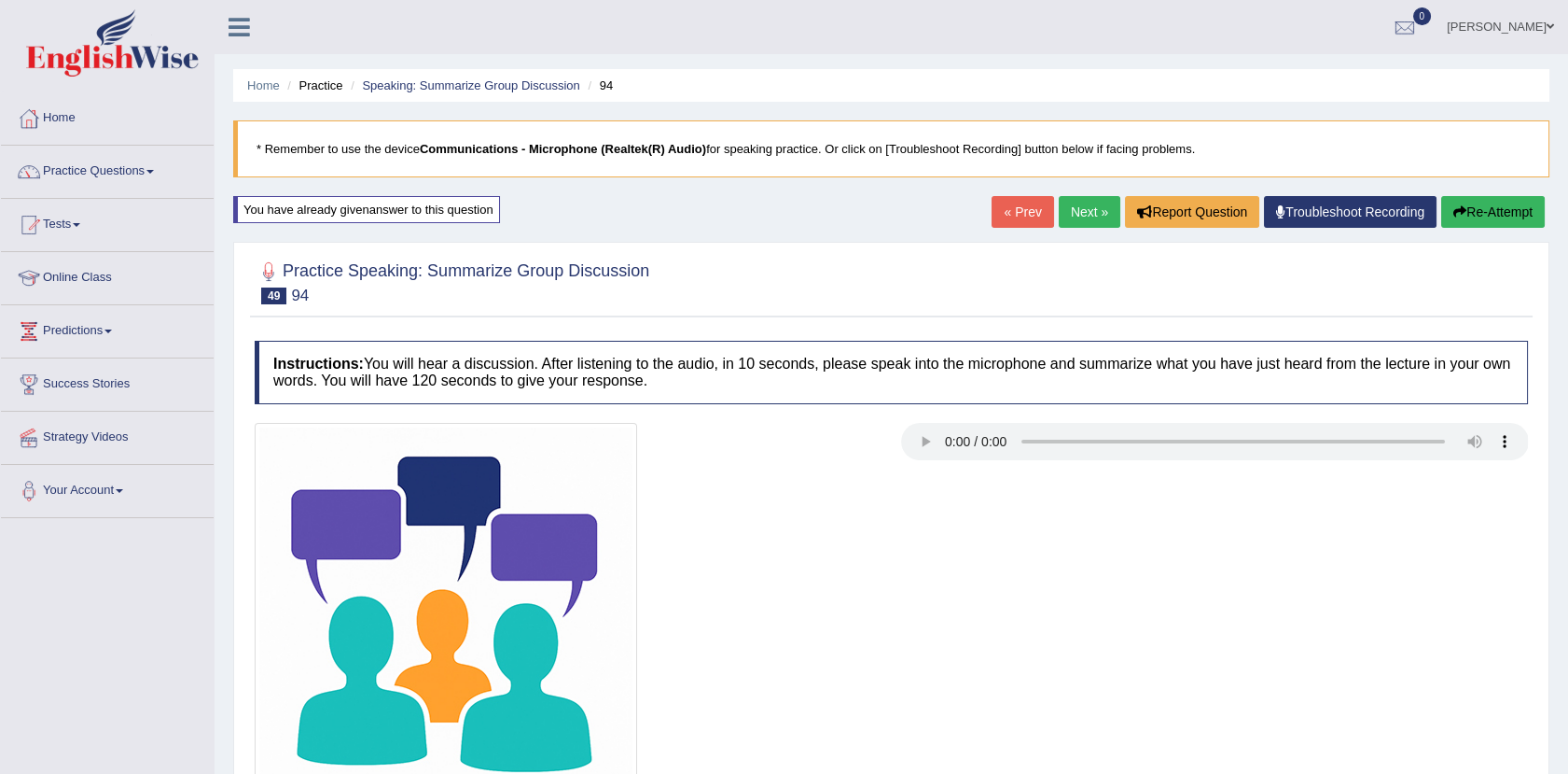
drag, startPoint x: 1278, startPoint y: 2, endPoint x: 1001, endPoint y: 34, distance: 278.8
click at [1001, 34] on ul "[PERSON_NAME] Toggle navigation Username: Afreen11 Access Type: Online Subscrip…" at bounding box center [1094, 26] width 947 height 54
